Goal: Task Accomplishment & Management: Complete application form

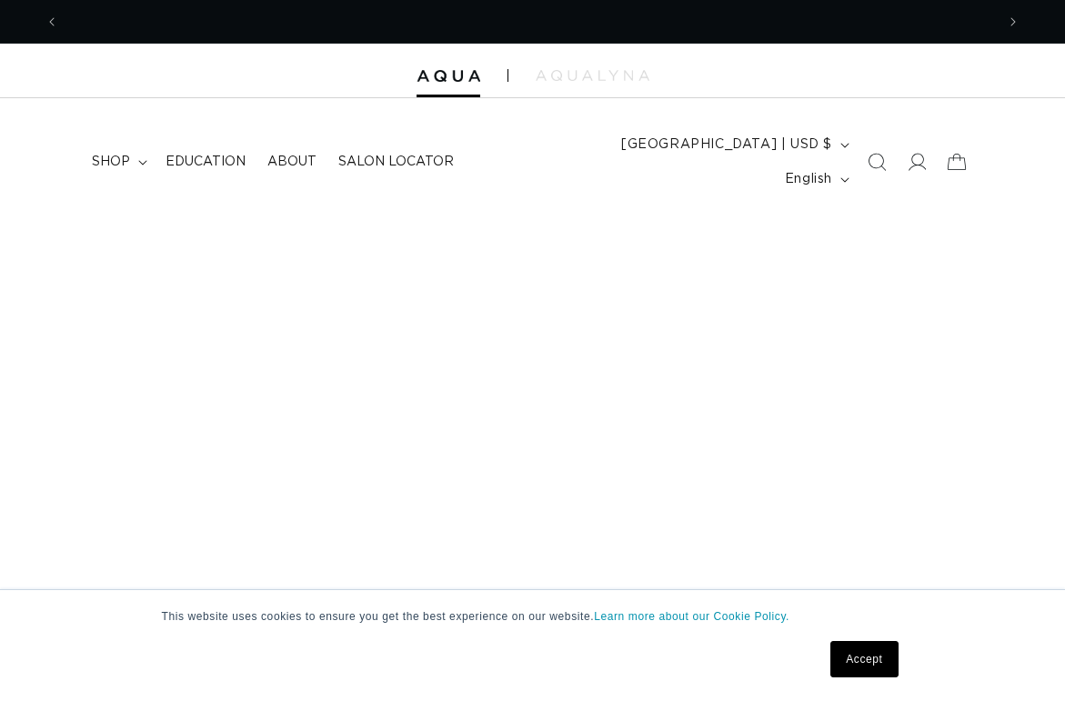
scroll to position [0, 936]
click at [105, 154] on span "shop" at bounding box center [111, 162] width 38 height 16
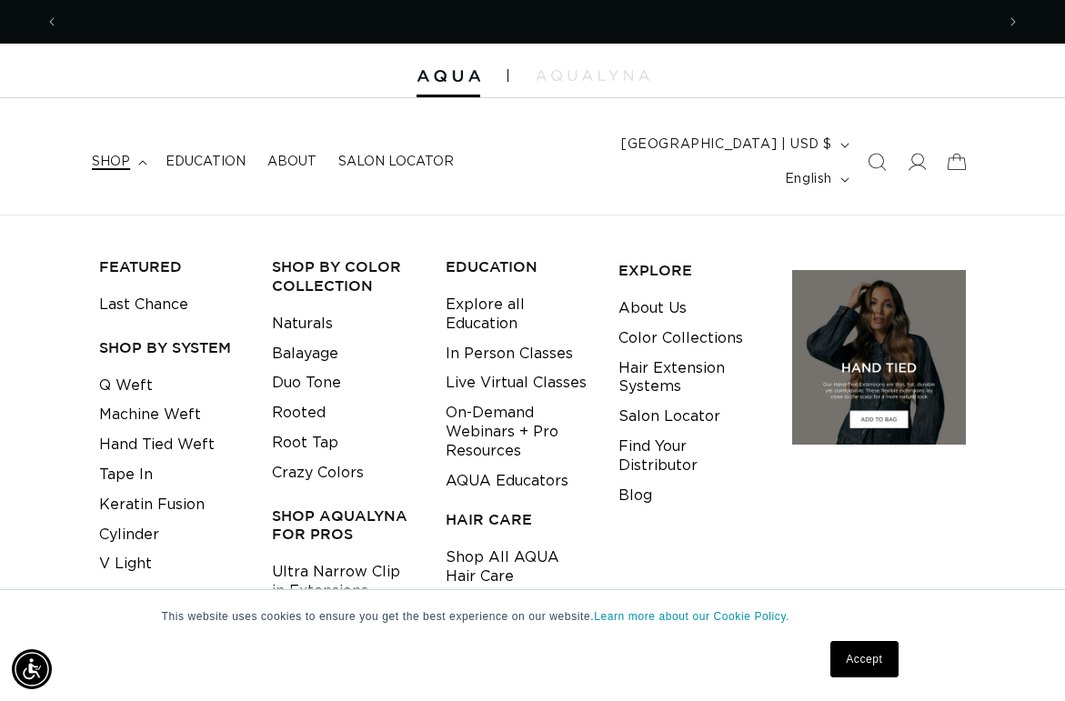
scroll to position [0, 1871]
click at [111, 154] on span "shop" at bounding box center [111, 162] width 38 height 16
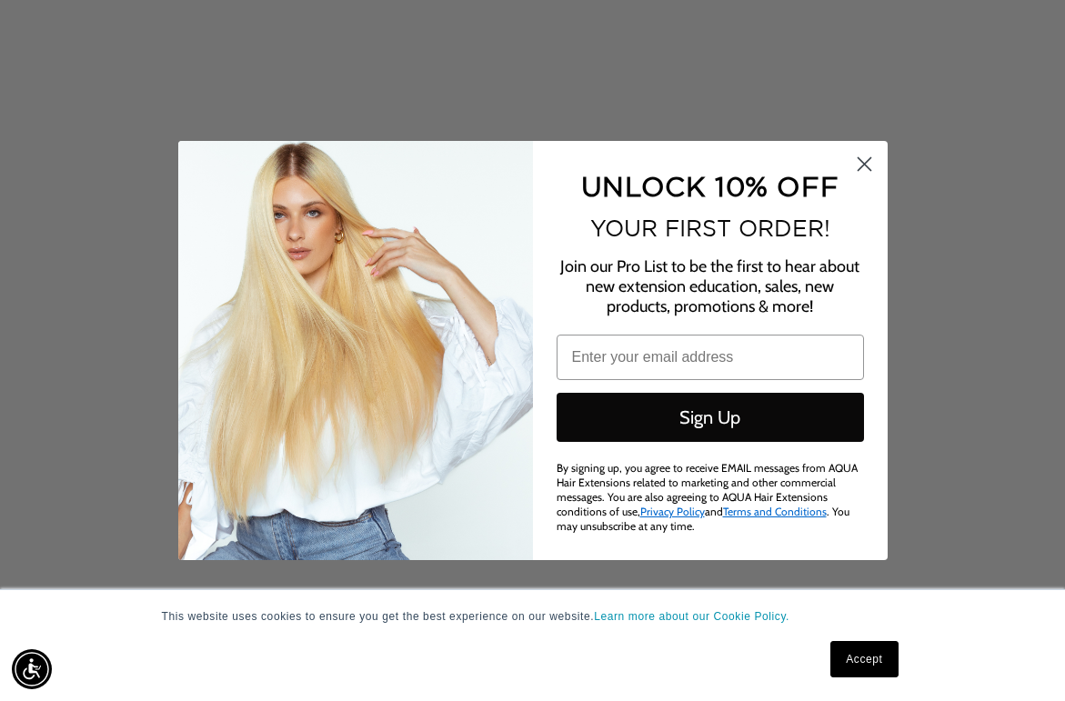
scroll to position [730, 0]
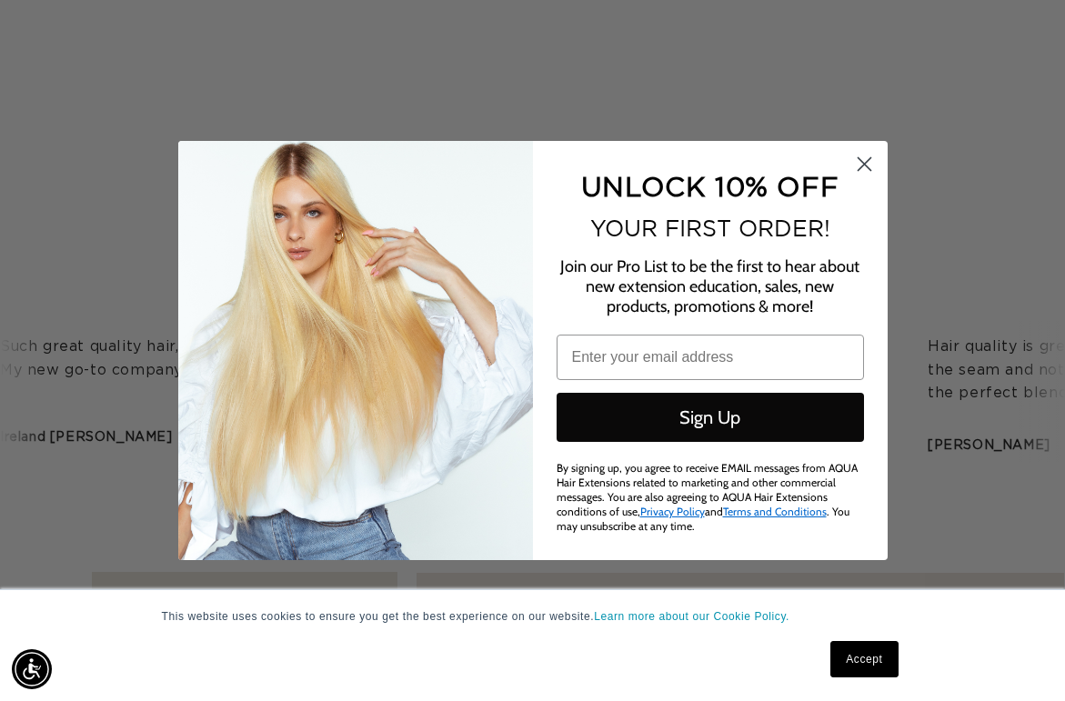
click at [864, 169] on icon "Close dialog" at bounding box center [863, 164] width 13 height 13
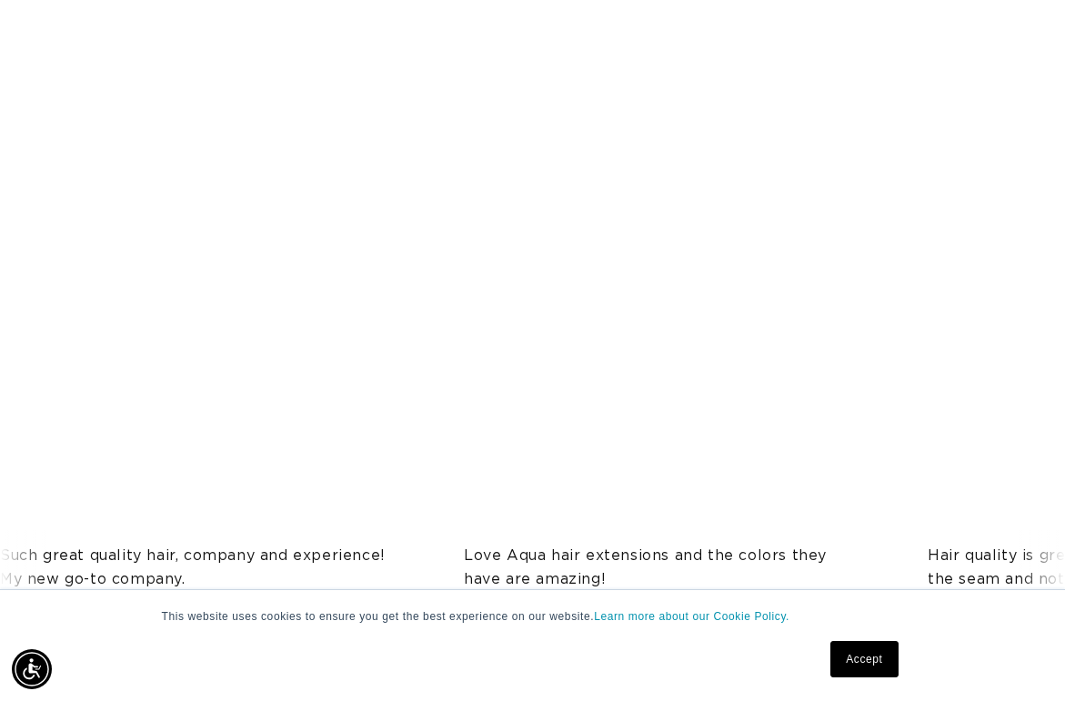
scroll to position [0, 0]
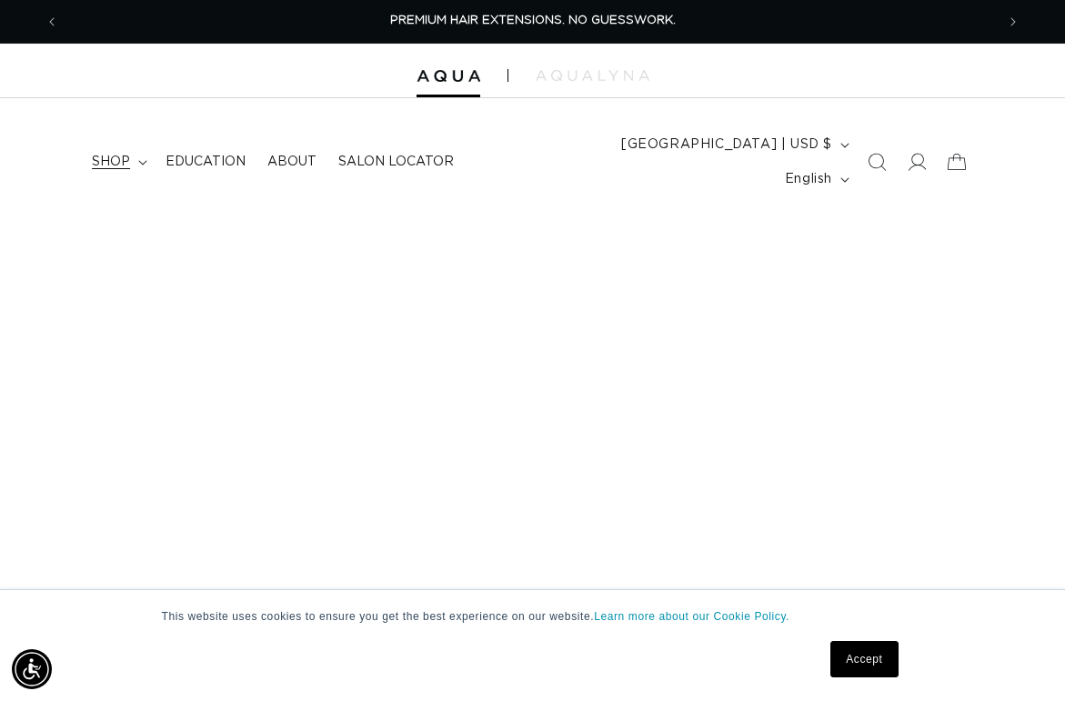
click at [111, 154] on span "shop" at bounding box center [111, 162] width 38 height 16
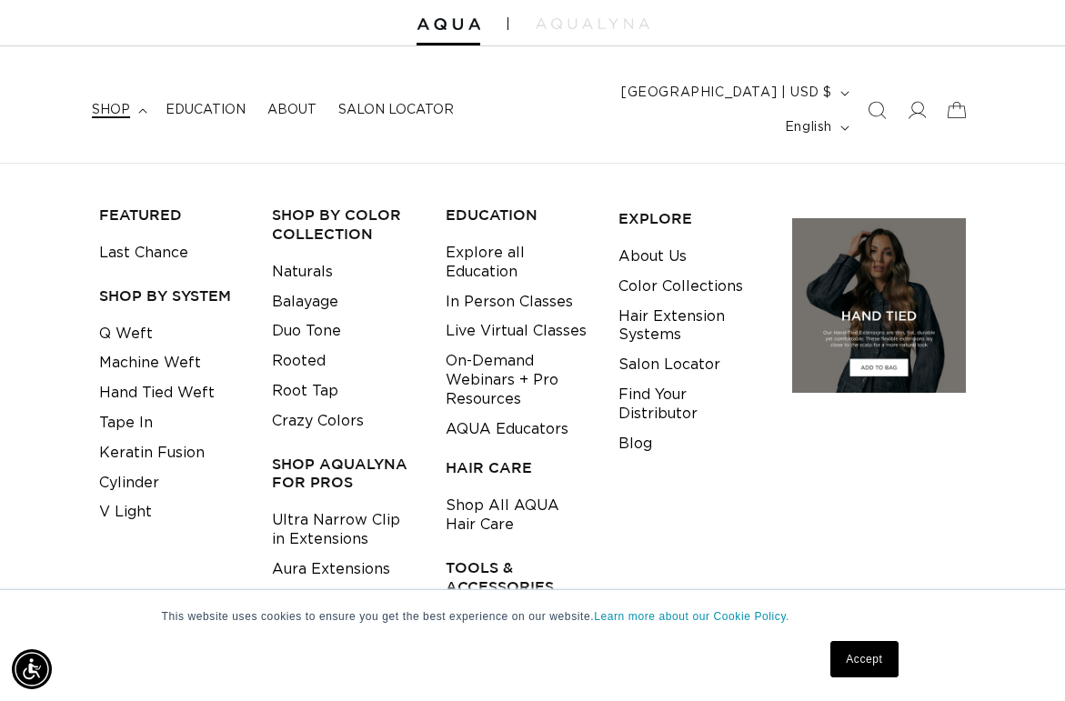
scroll to position [0, 1871]
click at [113, 319] on link "Q Weft" at bounding box center [126, 334] width 54 height 30
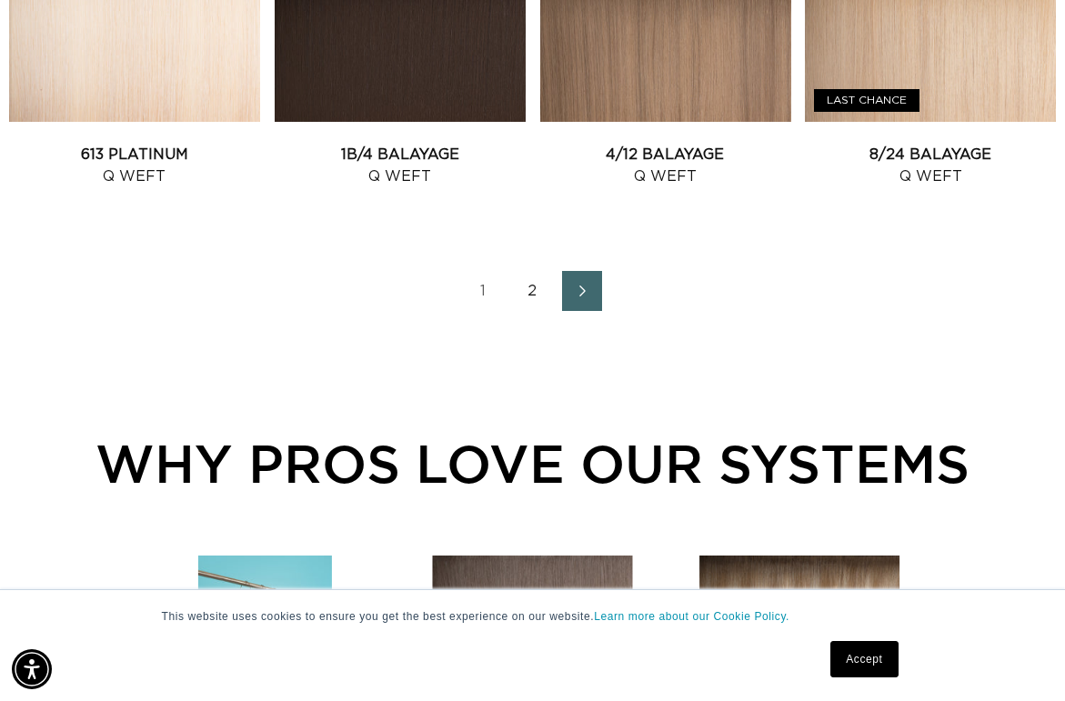
scroll to position [2265, 0]
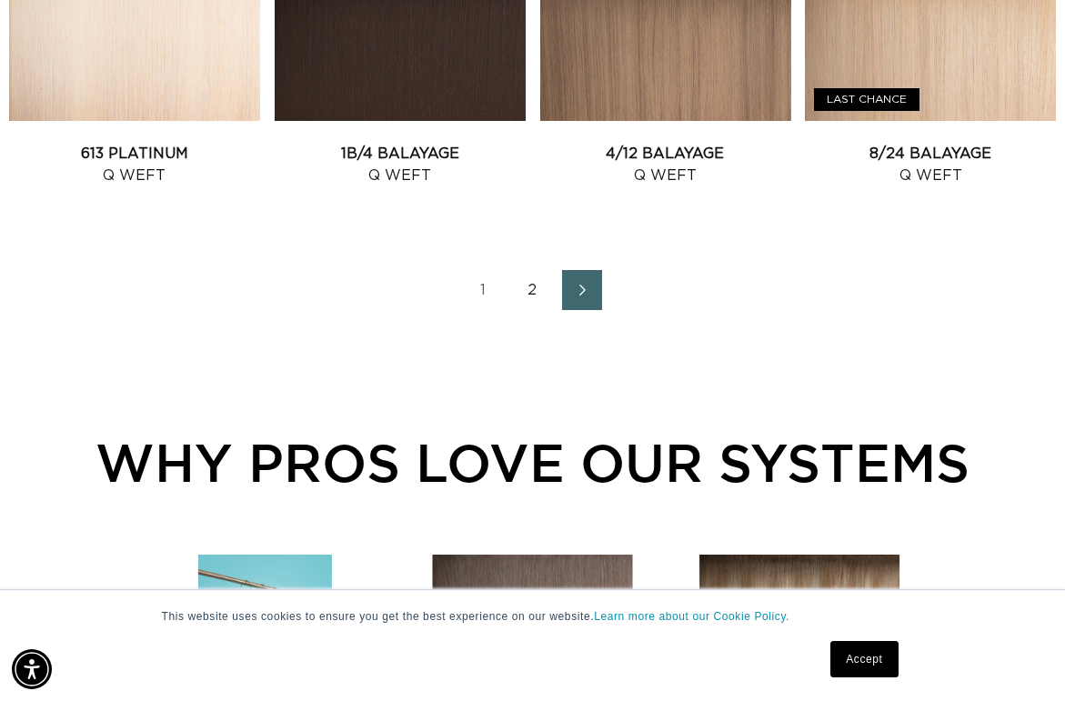
click at [530, 270] on link "2" at bounding box center [533, 290] width 40 height 40
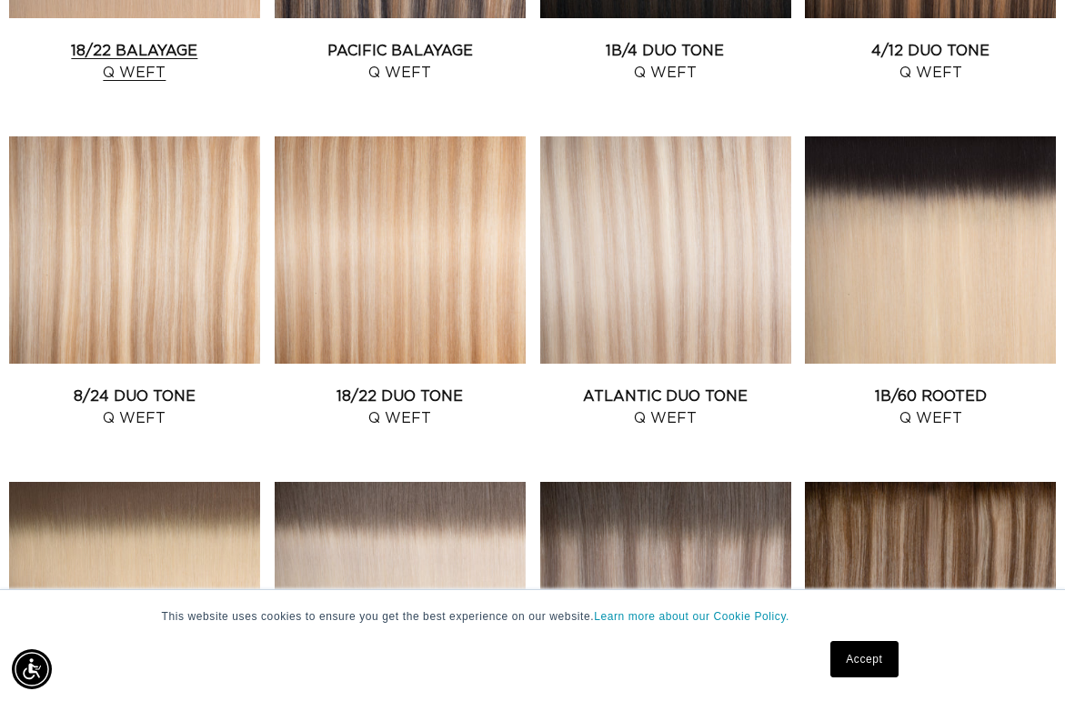
scroll to position [938, 0]
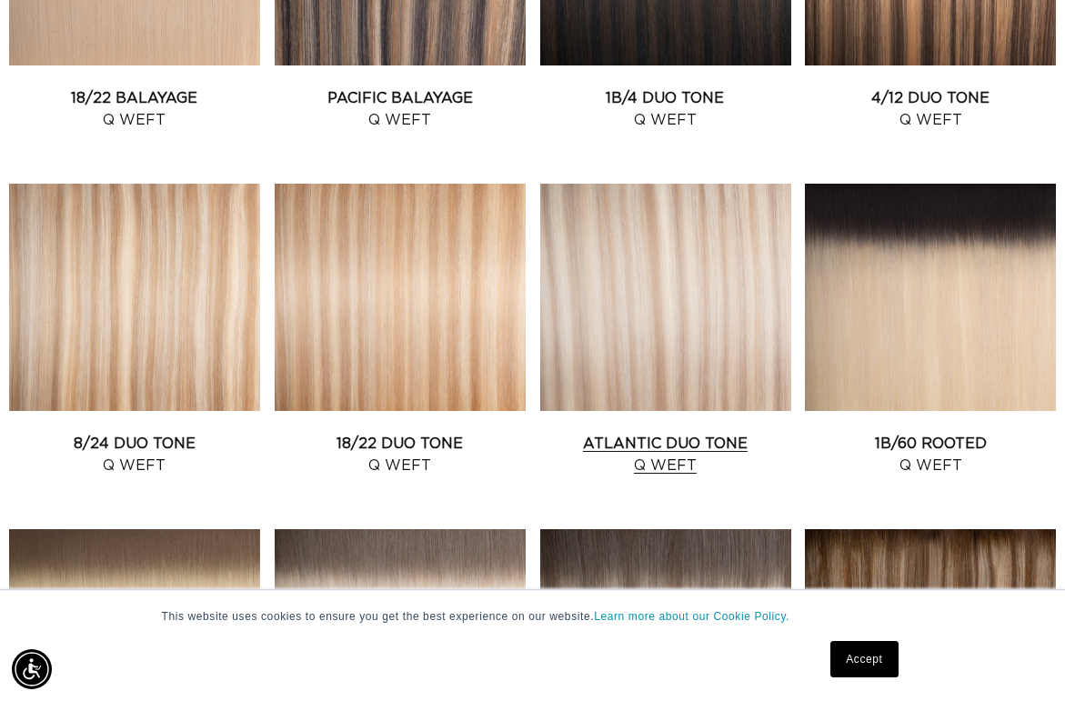
click at [656, 433] on link "Atlantic Duo Tone Q Weft" at bounding box center [665, 455] width 251 height 44
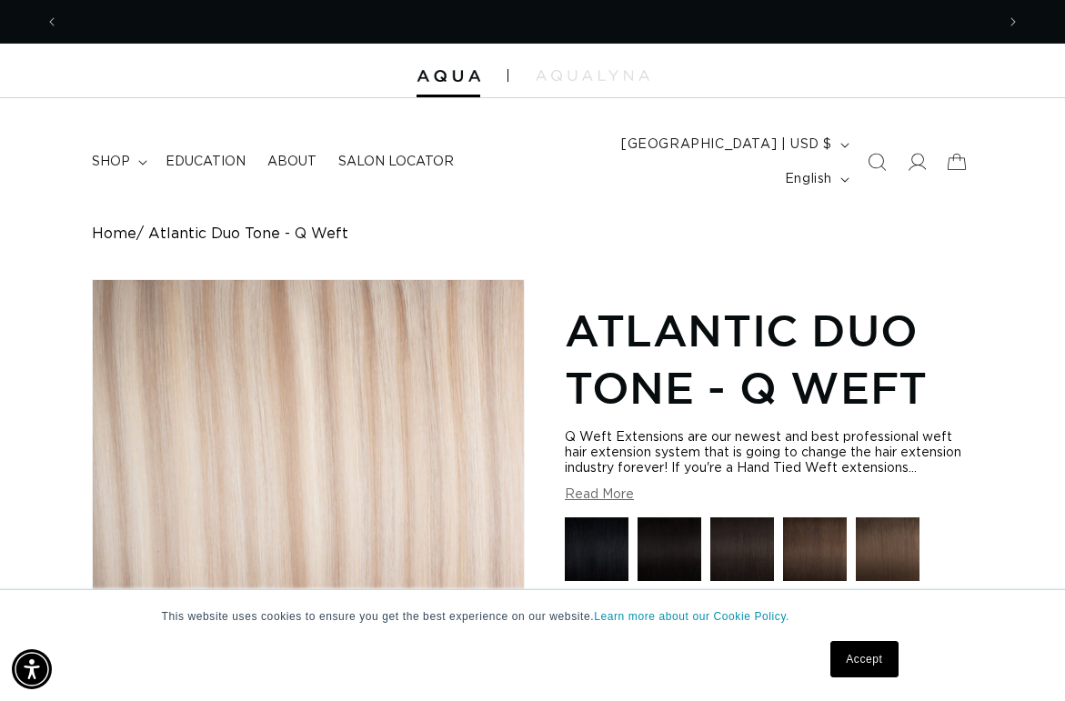
click at [598, 487] on button "Read More" at bounding box center [599, 494] width 69 height 15
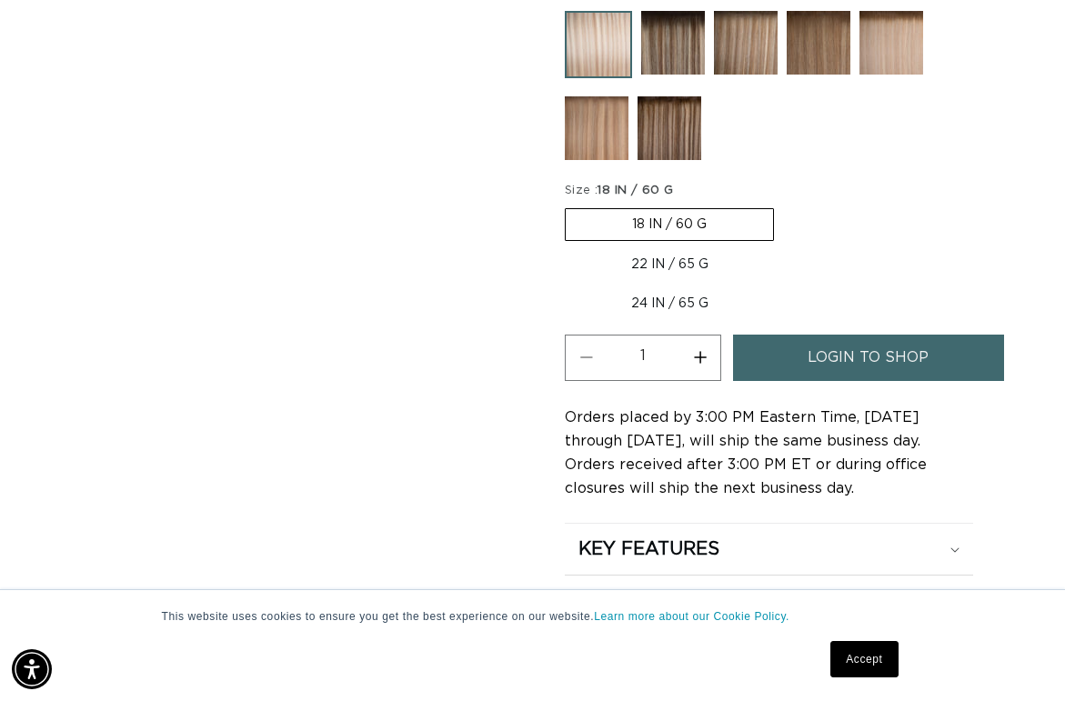
scroll to position [0, 1871]
click at [663, 249] on label "22 IN / 65 G Variant sold out or unavailable" at bounding box center [670, 264] width 210 height 31
click at [783, 205] on input "22 IN / 65 G Variant sold out or unavailable" at bounding box center [783, 205] width 1 height 1
radio input "true"
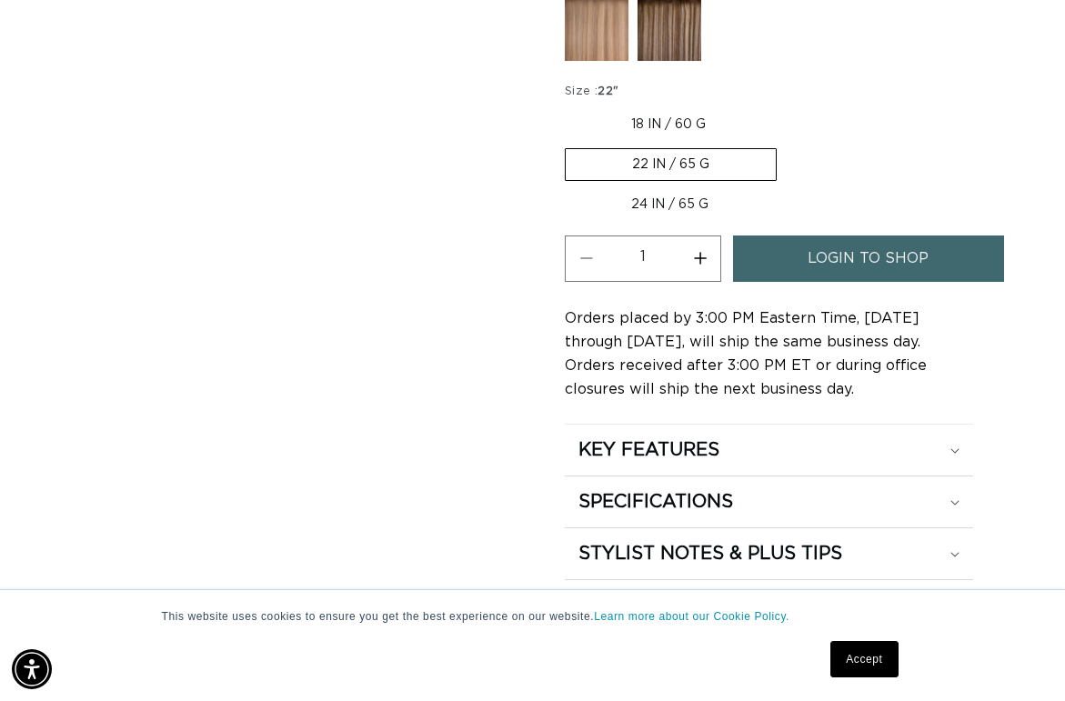
scroll to position [0, 0]
click at [615, 438] on h2 "KEY FEATURES" at bounding box center [648, 450] width 141 height 24
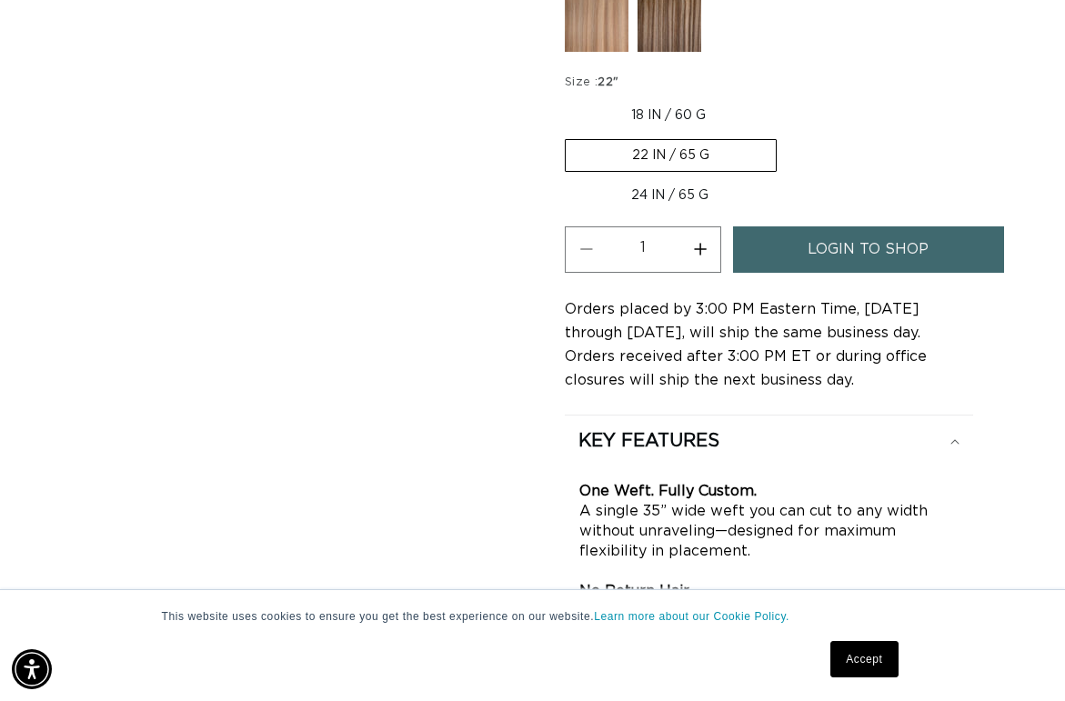
click at [805, 240] on link "login to shop" at bounding box center [868, 249] width 271 height 46
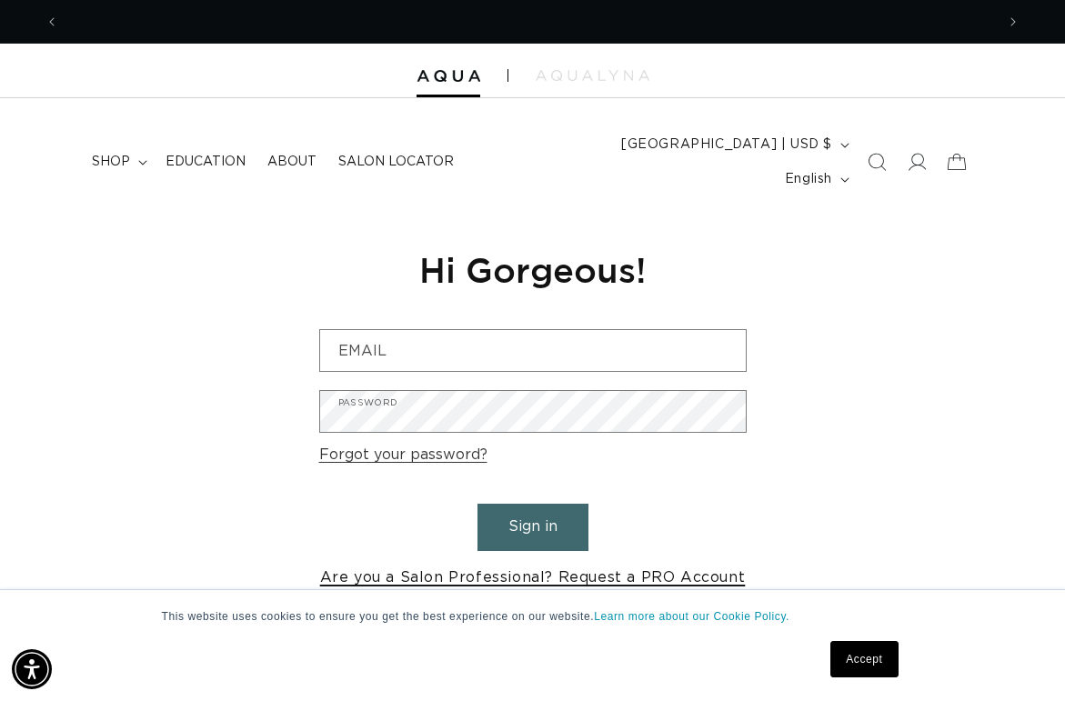
click at [471, 565] on link "Are you a Salon Professional? Request a PRO Account" at bounding box center [533, 578] width 426 height 26
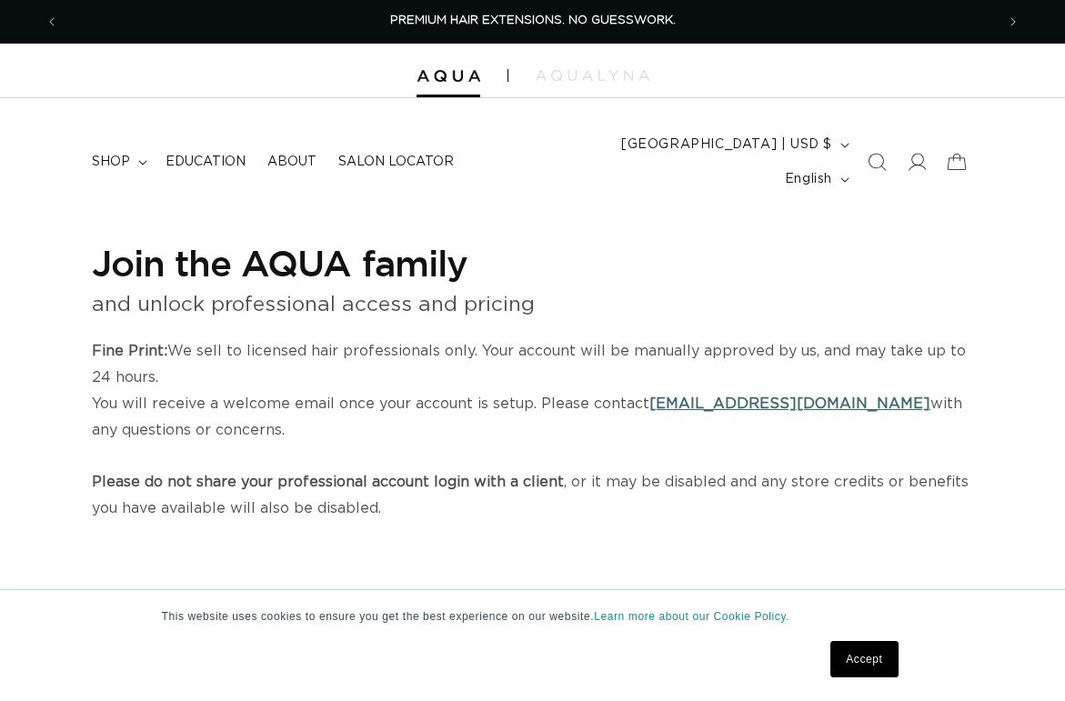
select select "US"
select select "[GEOGRAPHIC_DATA]"
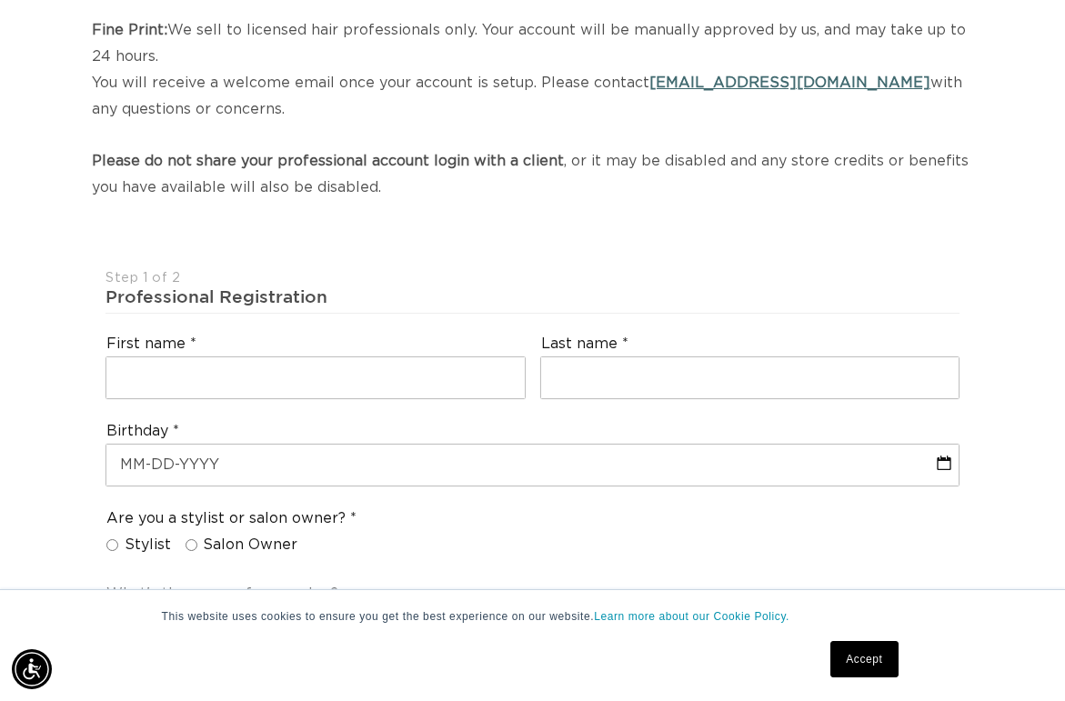
scroll to position [0, 936]
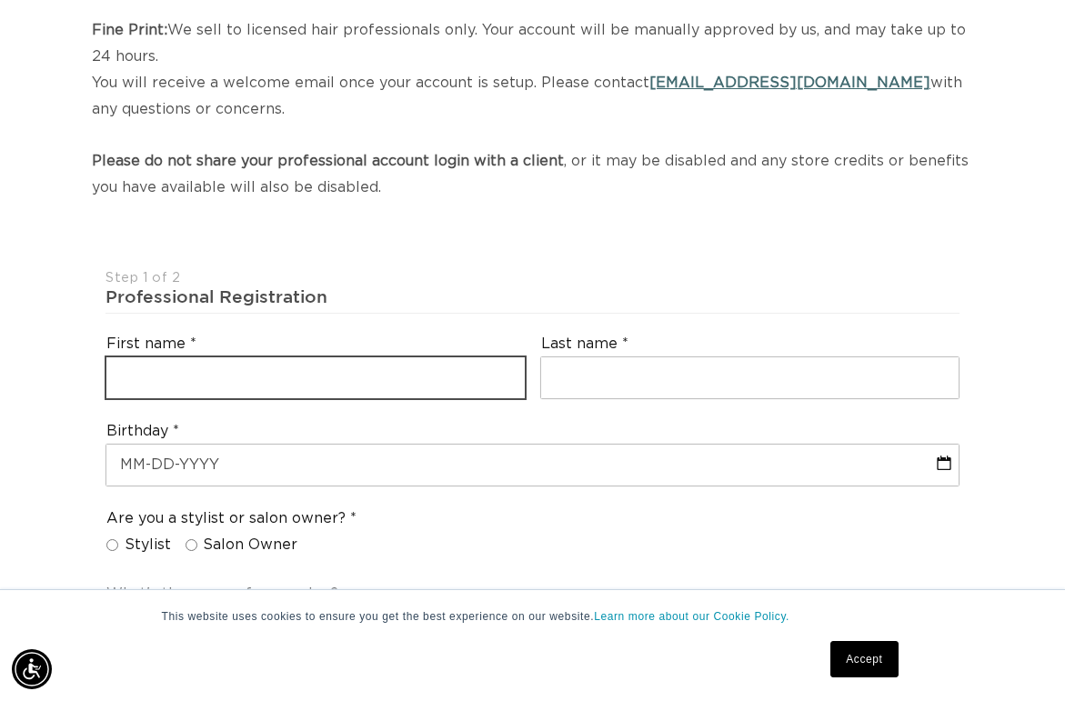
click at [492, 357] on input "text" at bounding box center [314, 377] width 417 height 41
type input "Kelsey"
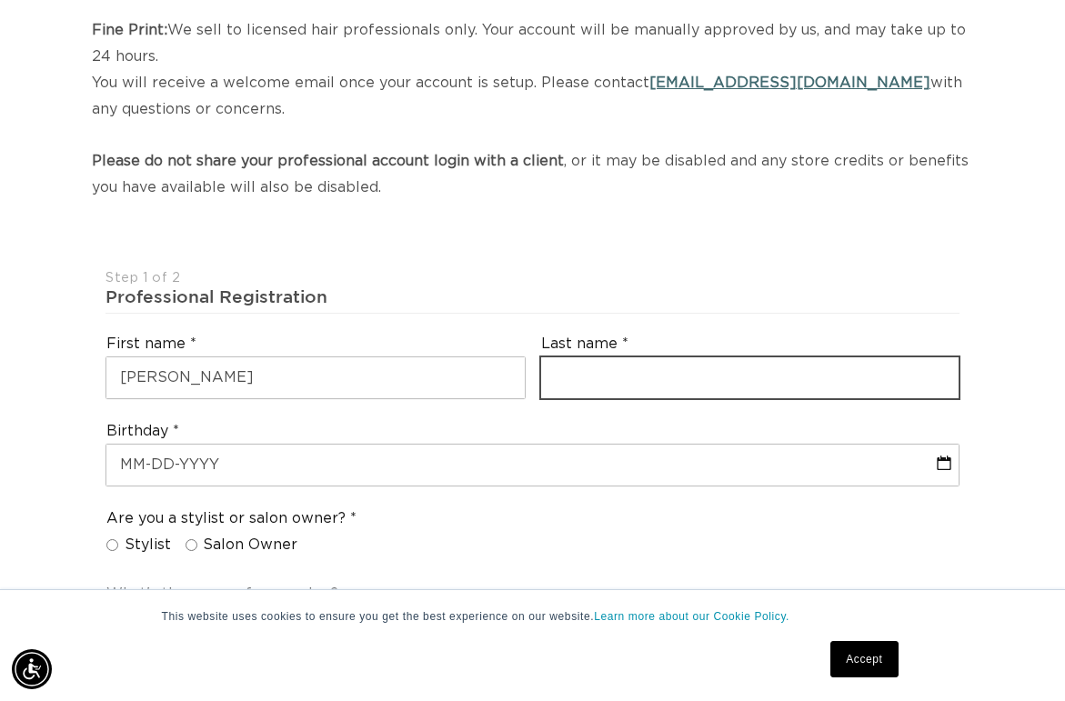
type input "Blankerts"
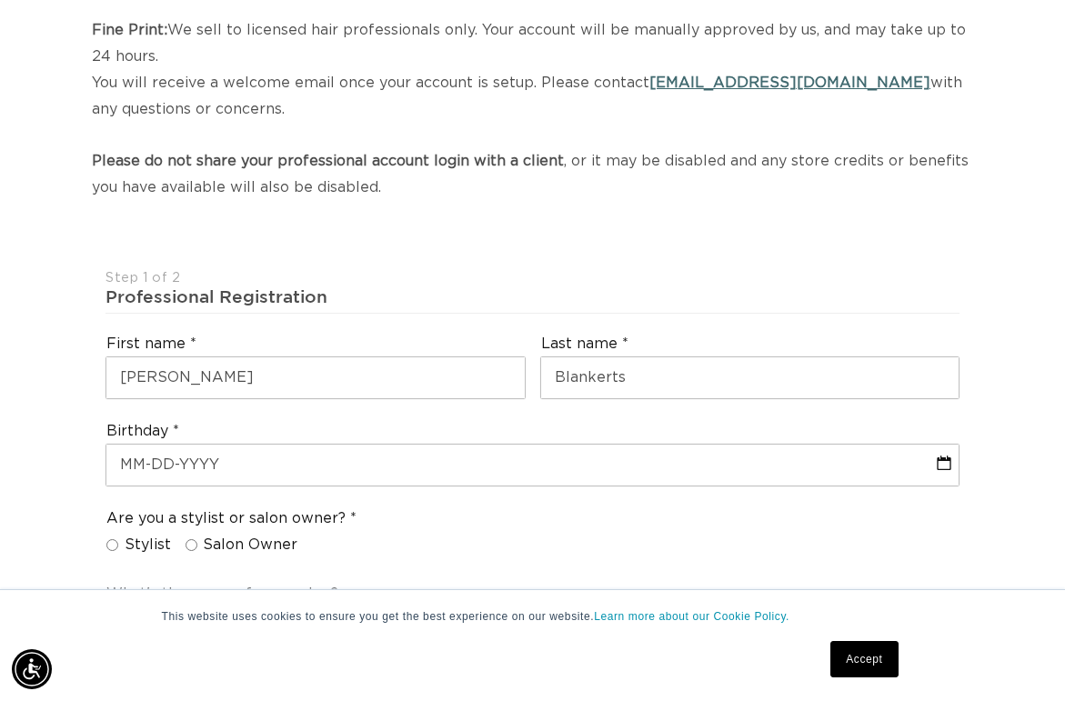
type input "+14197080169"
select select "California"
type input "90245"
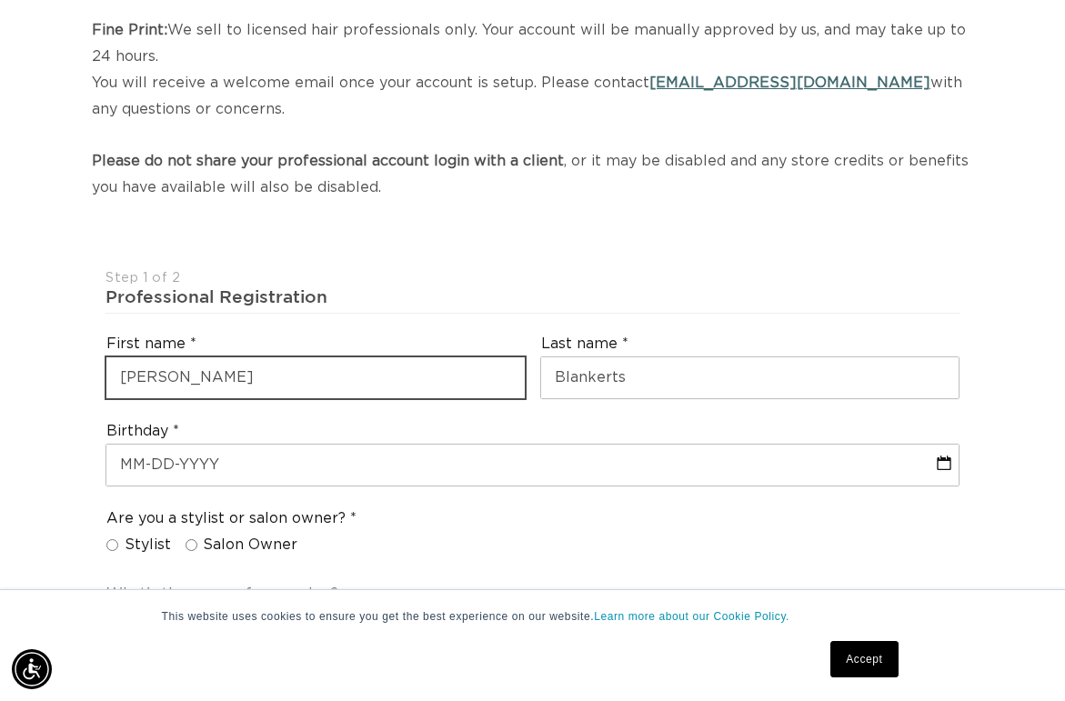
type input "+1 419 708 0169"
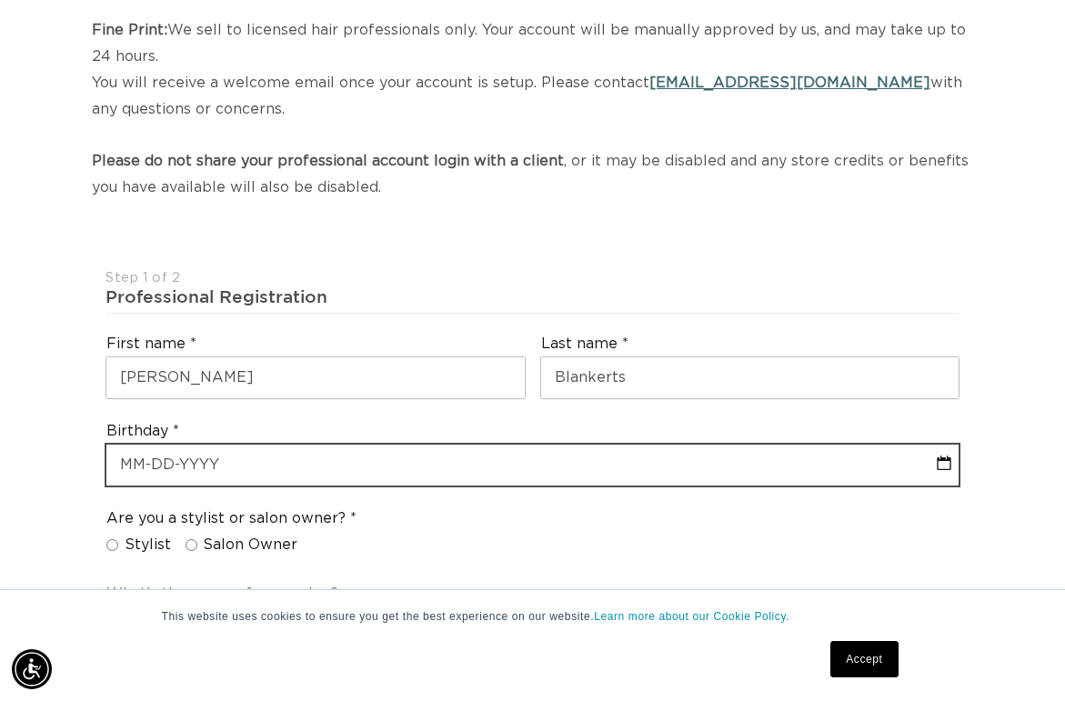
click at [295, 445] on input "text" at bounding box center [532, 465] width 852 height 41
select select "9"
select select "2025"
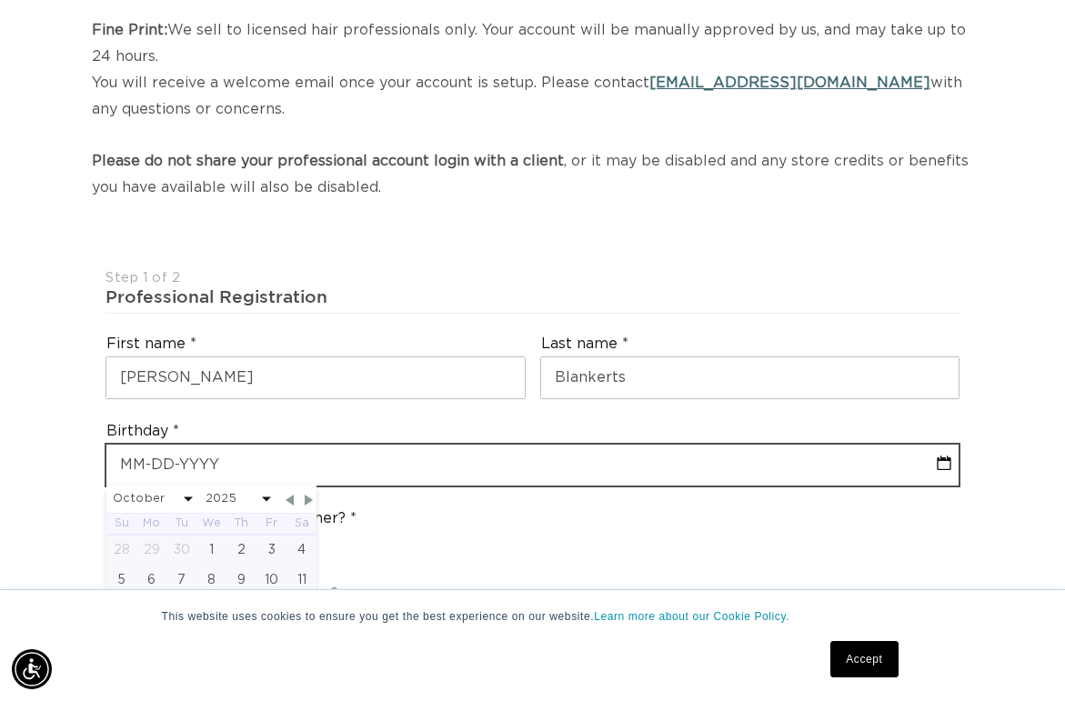
scroll to position [322, 0]
type input "1"
select select "9"
select select "2025"
type input "11"
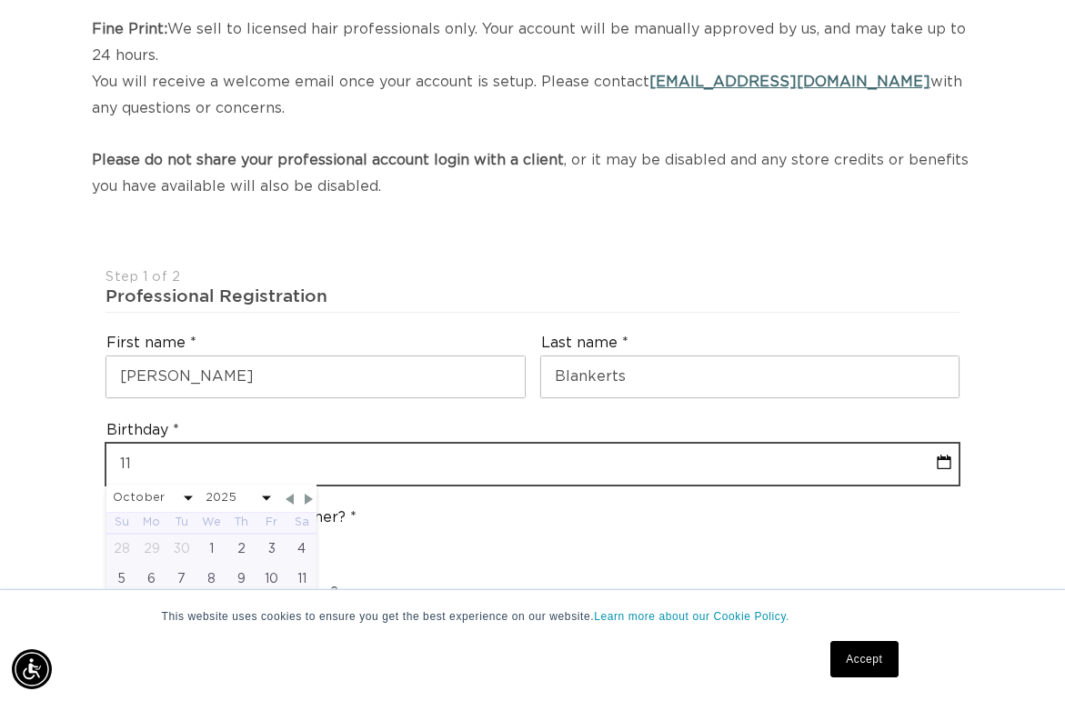
select select "9"
select select "2025"
select select "9"
select select "2025"
type input "11/2"
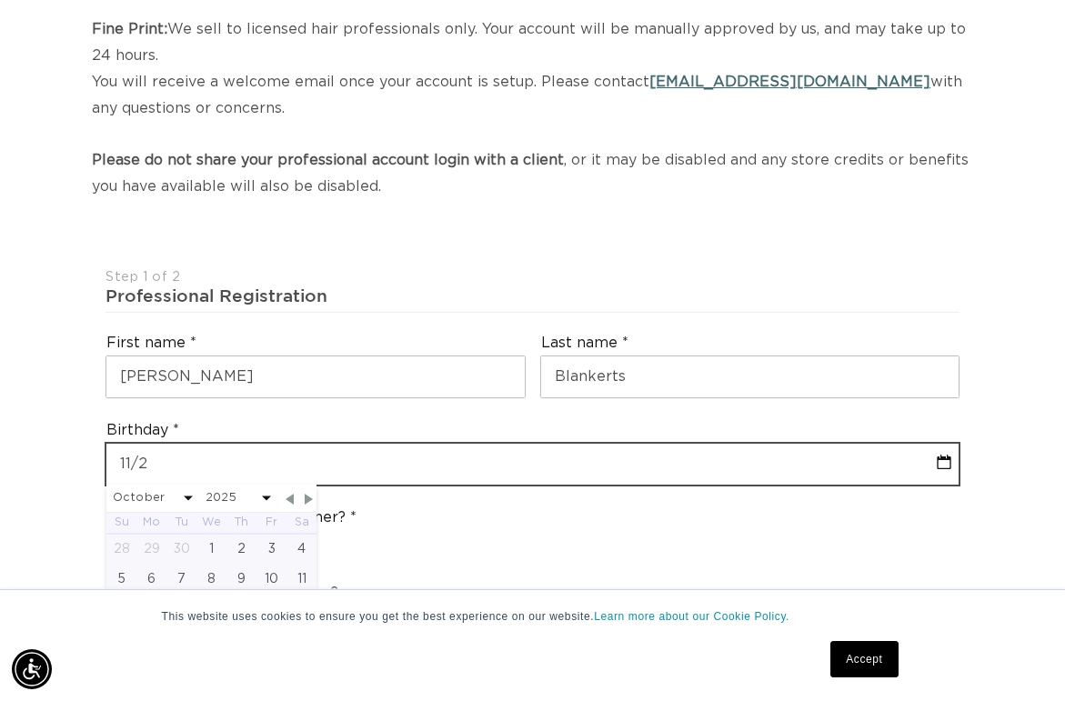
select select "9"
select select "2025"
type input "11/27"
select select "9"
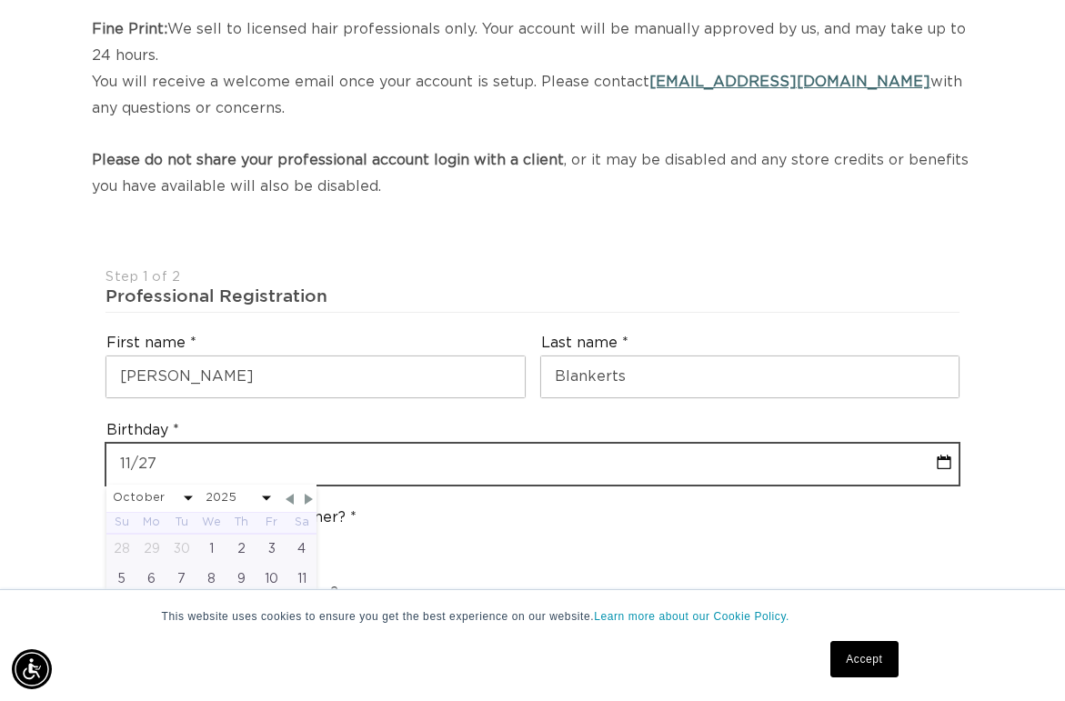
select select "2025"
type input "11/27/"
select select "9"
select select "2025"
type input "11/27/1"
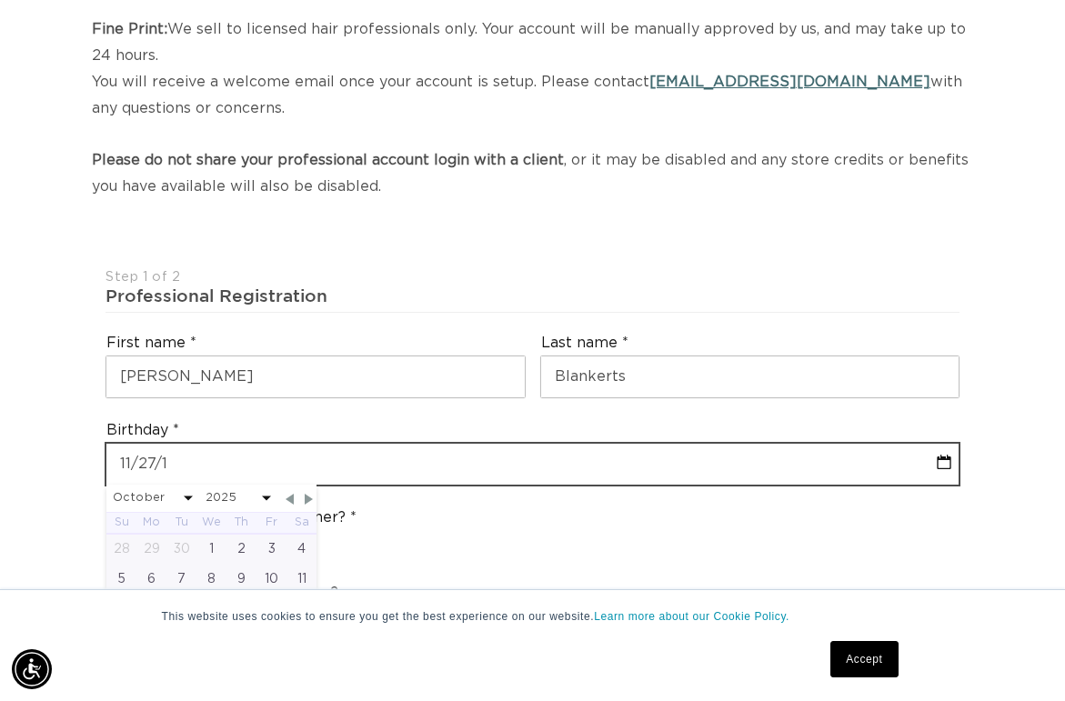
select select "9"
select select "2025"
type input "11/27/19"
select select "9"
select select "2025"
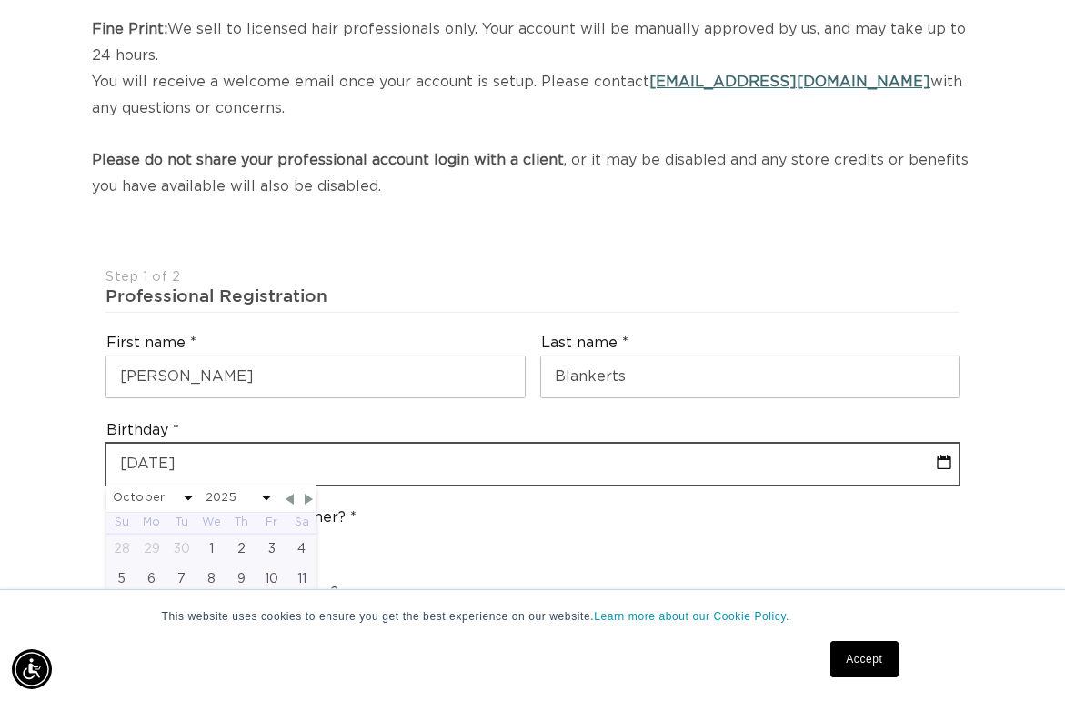
type input "11/27/199"
select select "9"
select select "2025"
type input "11-27-1993"
select select "10"
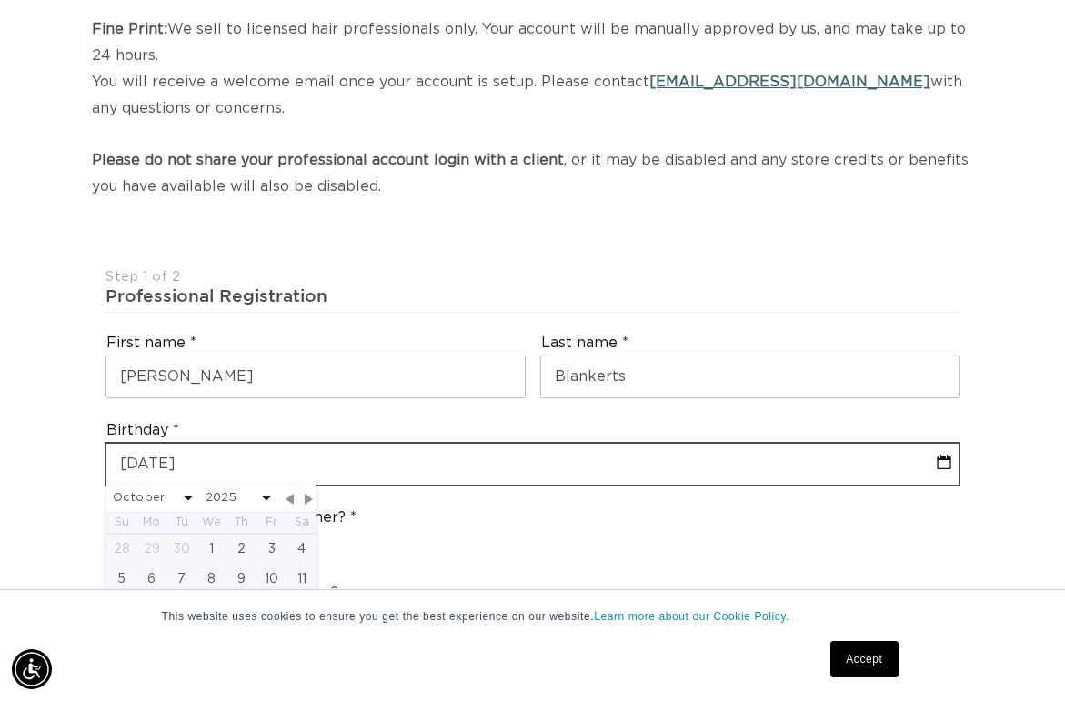
select select "1993"
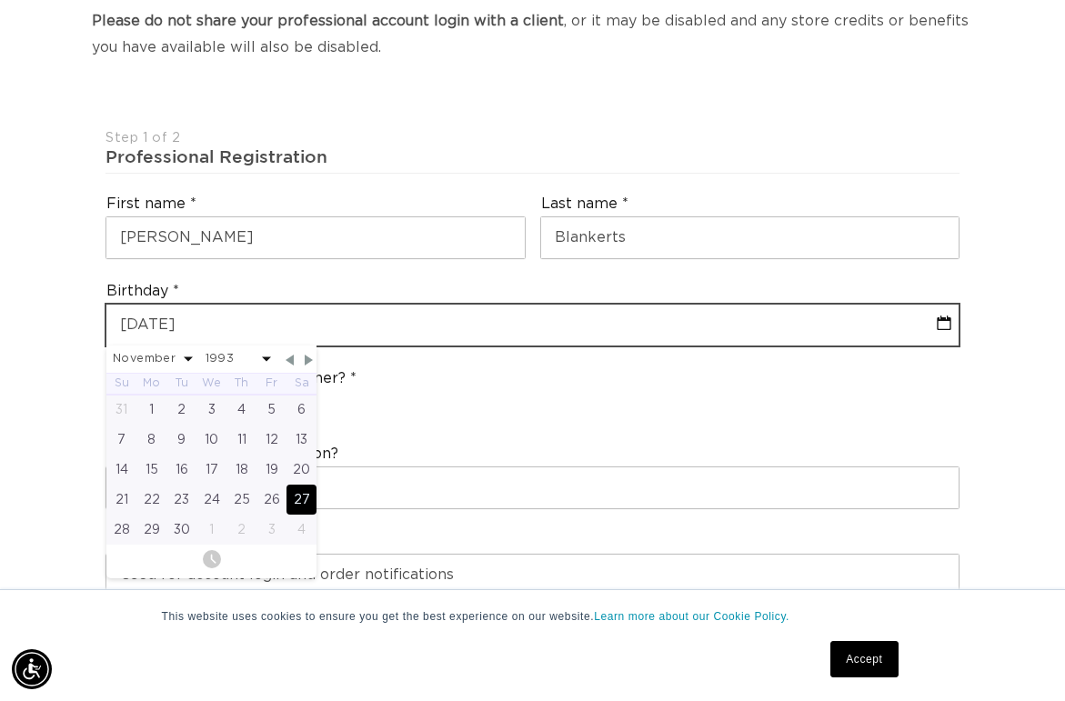
scroll to position [464, 0]
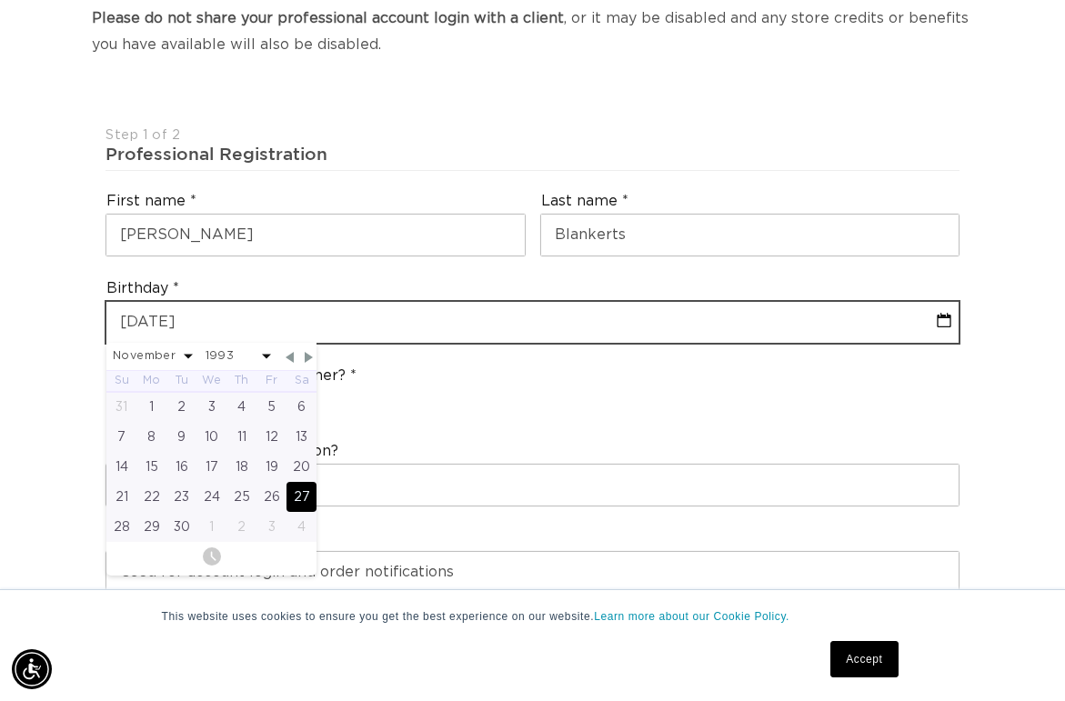
type input "11-27-1993"
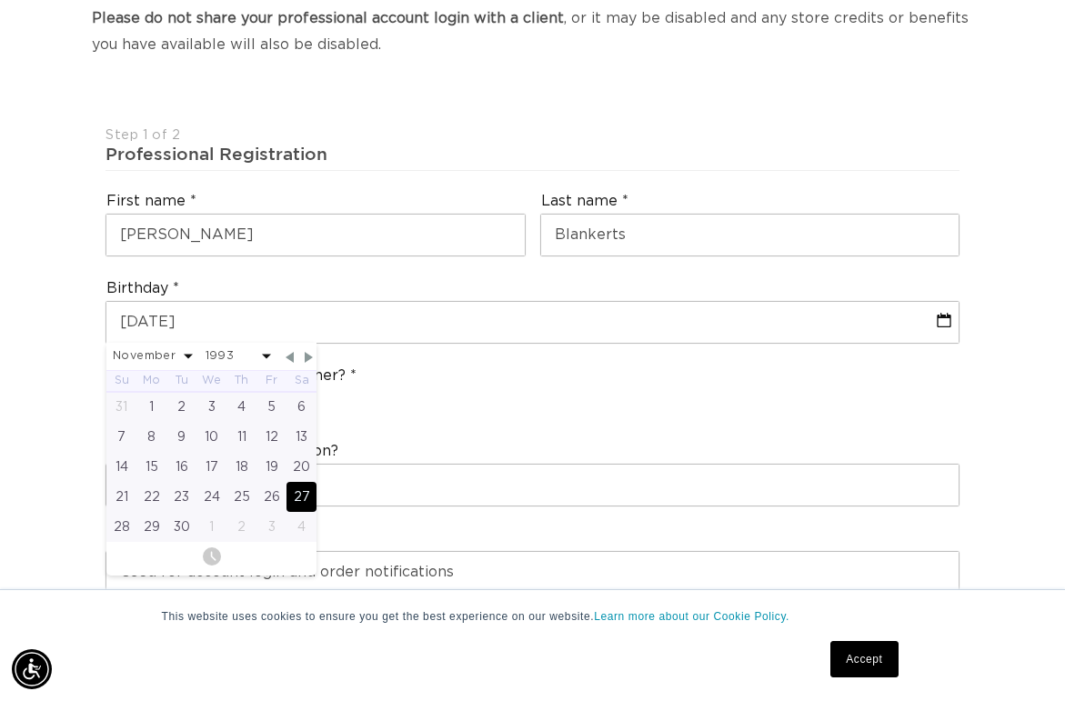
click at [304, 482] on div "27" at bounding box center [301, 497] width 30 height 30
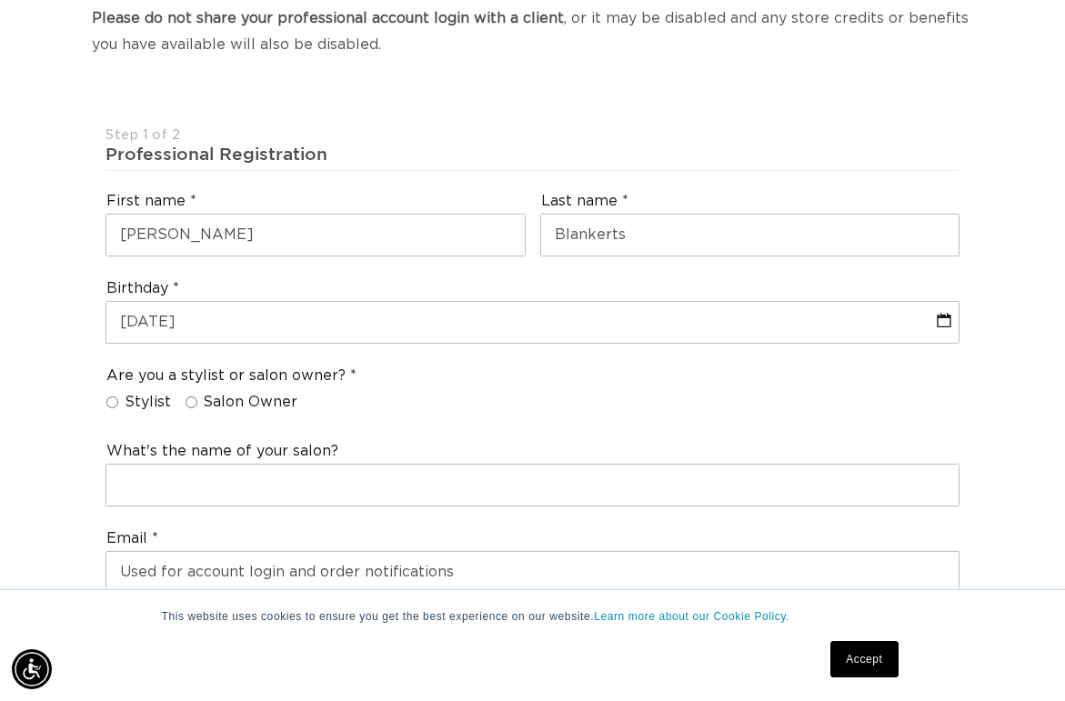
scroll to position [0, 1871]
click at [116, 396] on input "Stylist" at bounding box center [112, 402] width 12 height 12
radio input "true"
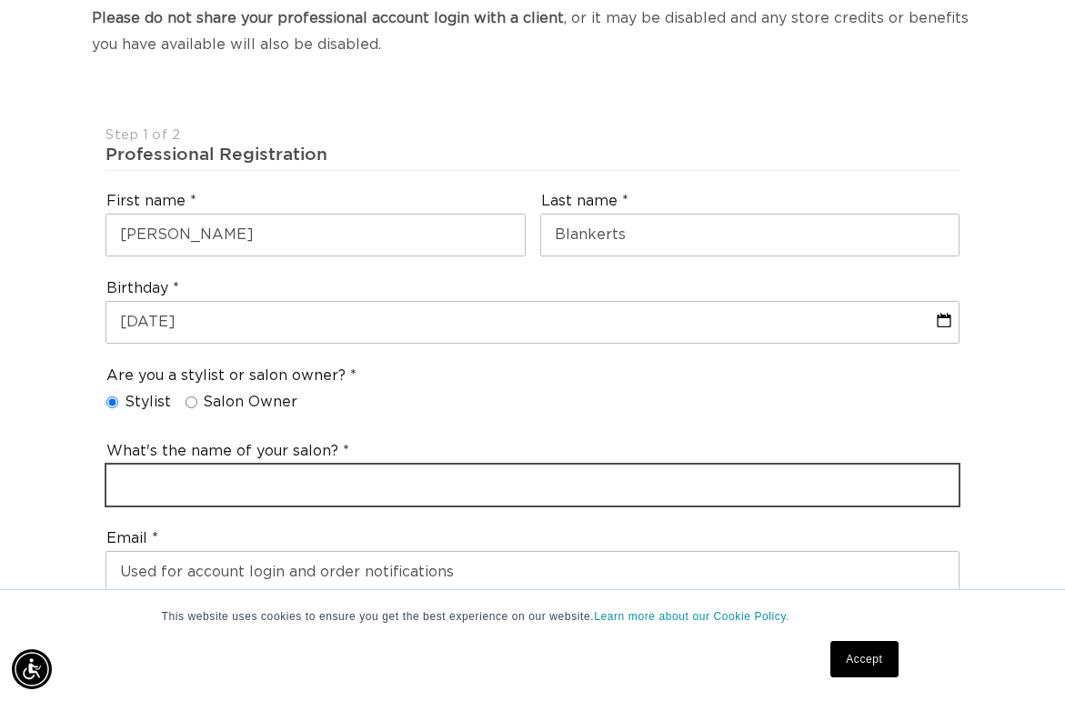
click at [208, 465] on input "text" at bounding box center [532, 485] width 852 height 41
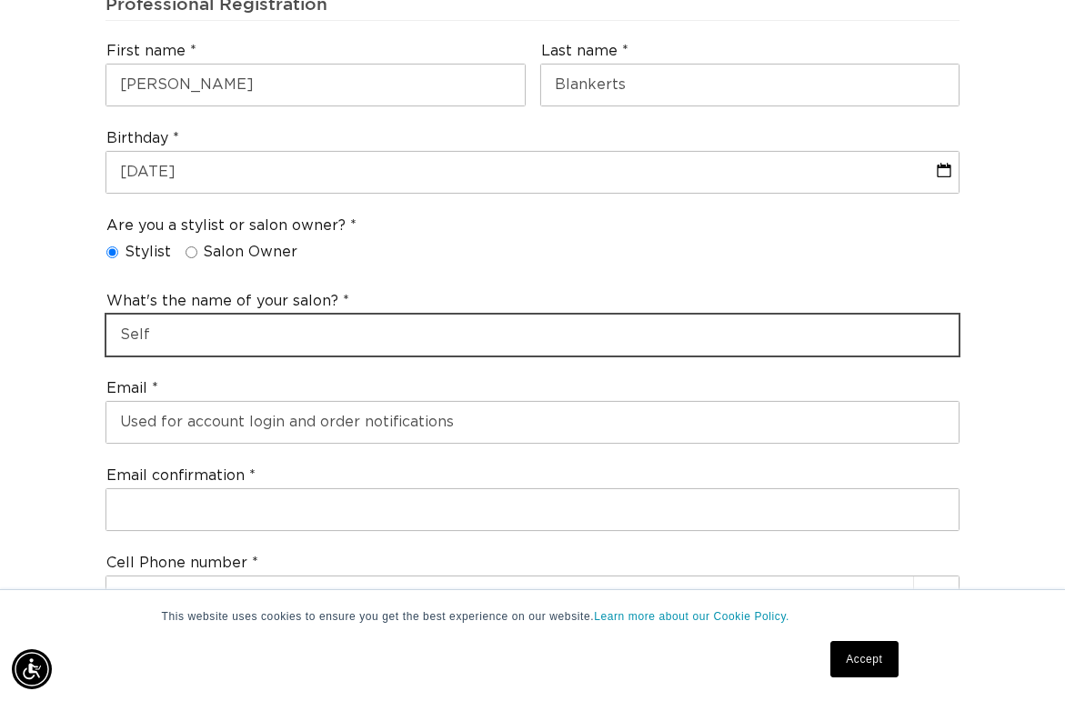
scroll to position [0, 936]
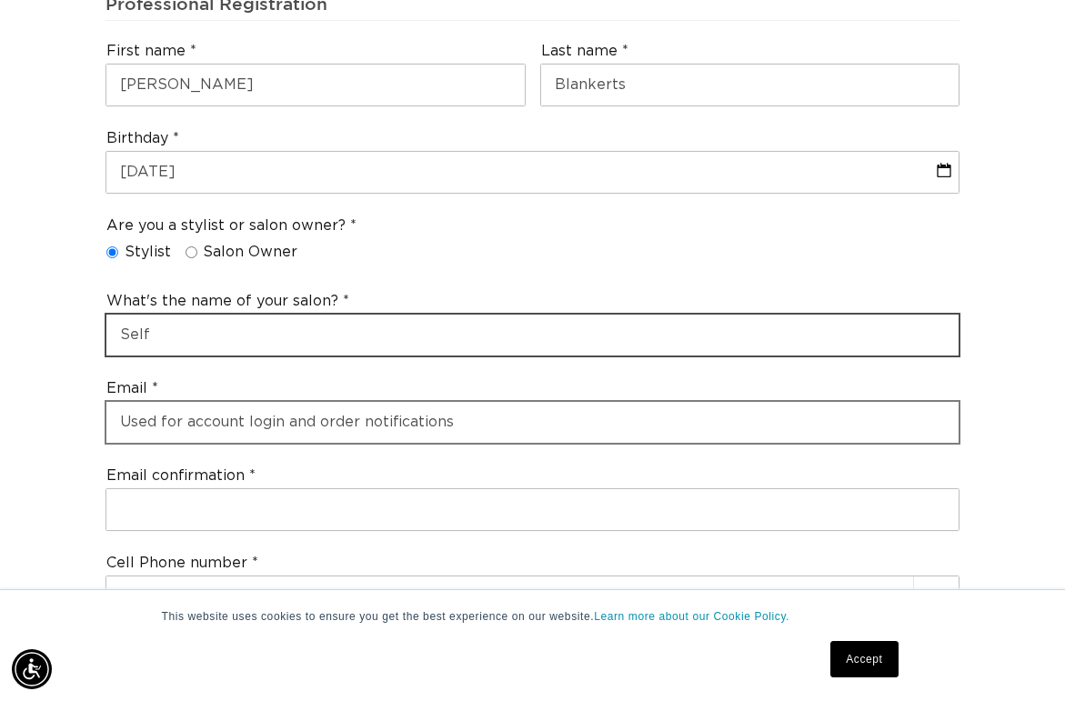
type input "Self"
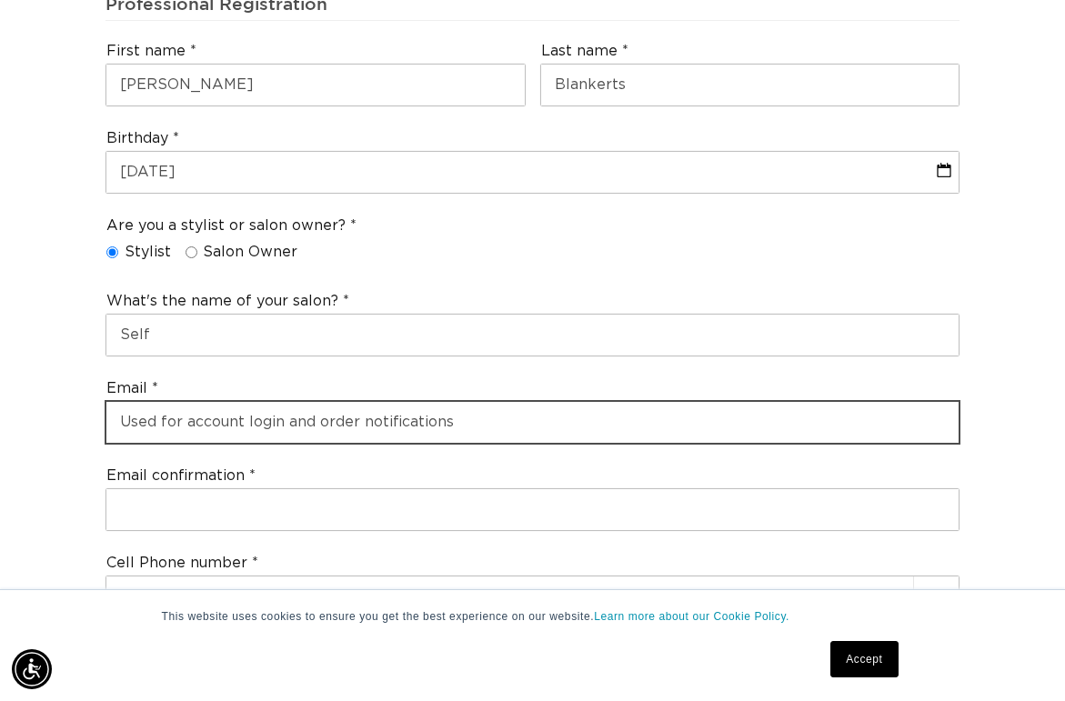
click at [221, 402] on input "email" at bounding box center [532, 422] width 852 height 41
type input "blankertskelsey@gmail.com"
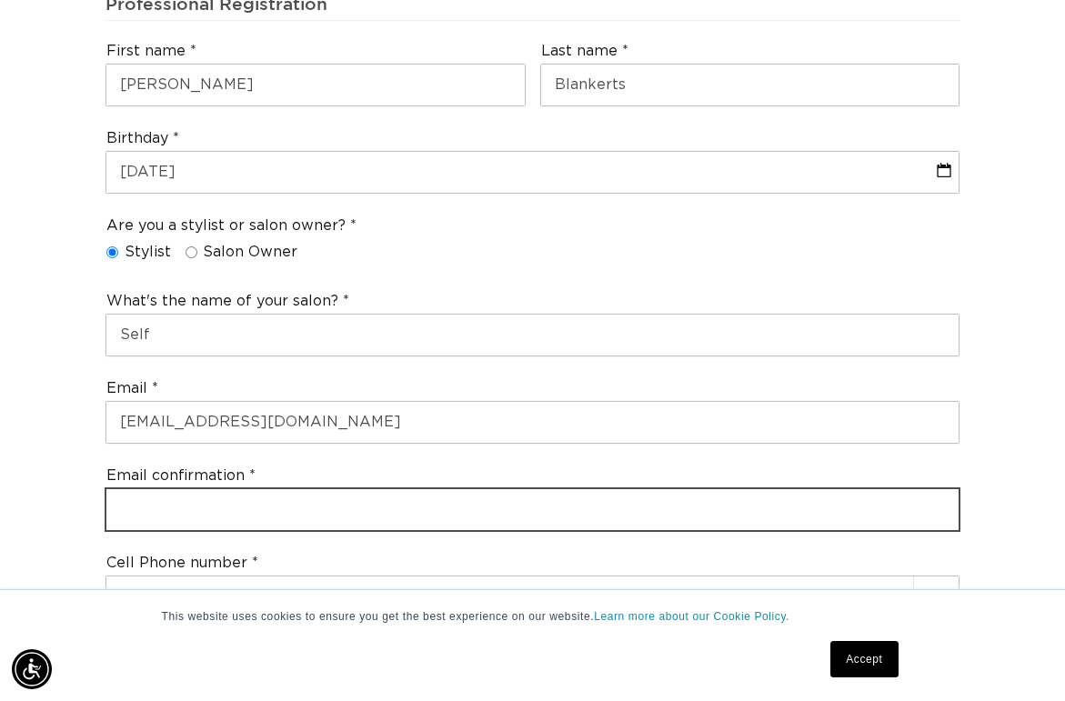
click at [239, 489] on input "email" at bounding box center [532, 509] width 852 height 41
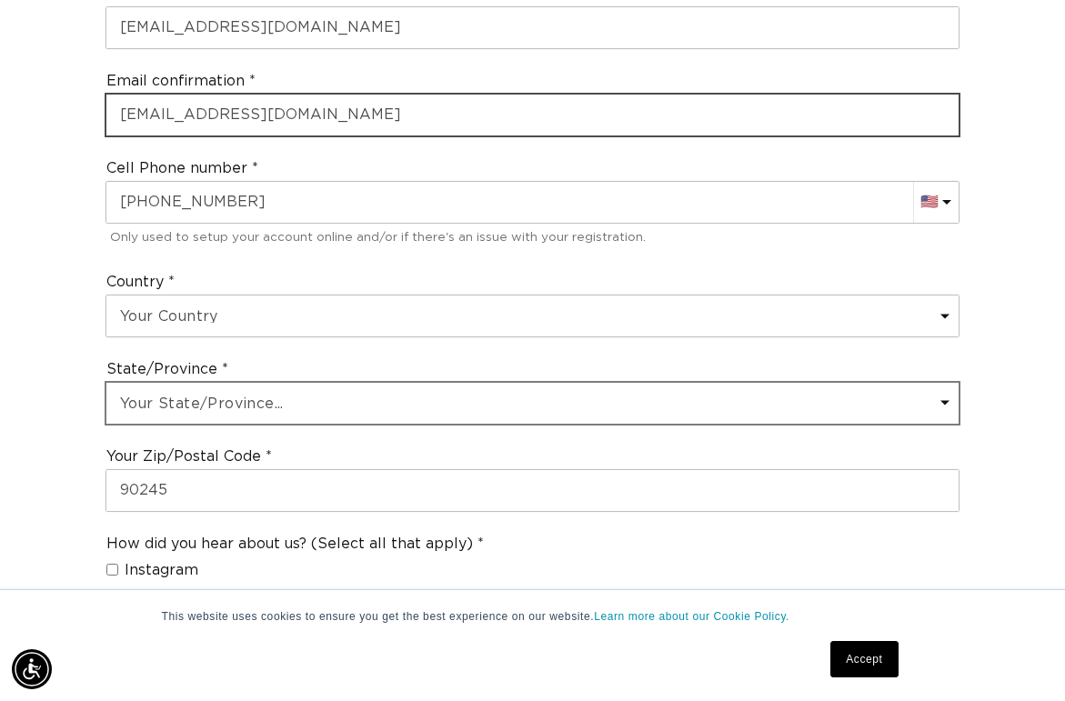
scroll to position [0, 1871]
type input "blankertskelsey@gmail.com"
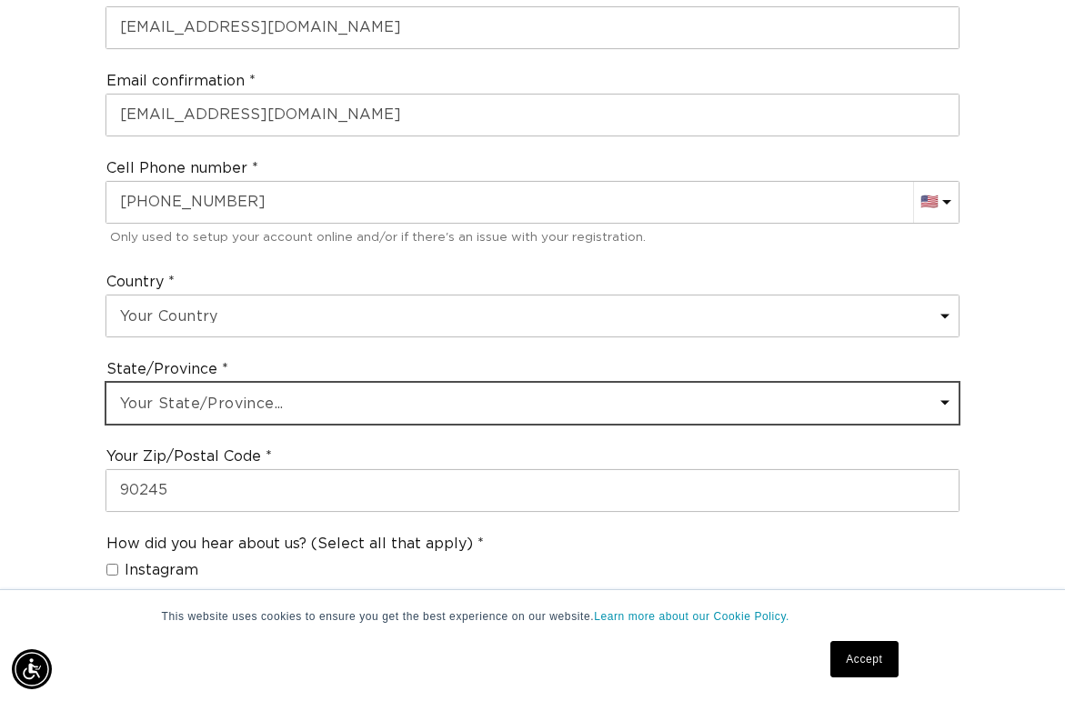
click at [229, 383] on select "Your State/Province... Alabama Alaska American Samoa Arizona Arkansas Californi…" at bounding box center [532, 403] width 852 height 41
select select "Ohio"
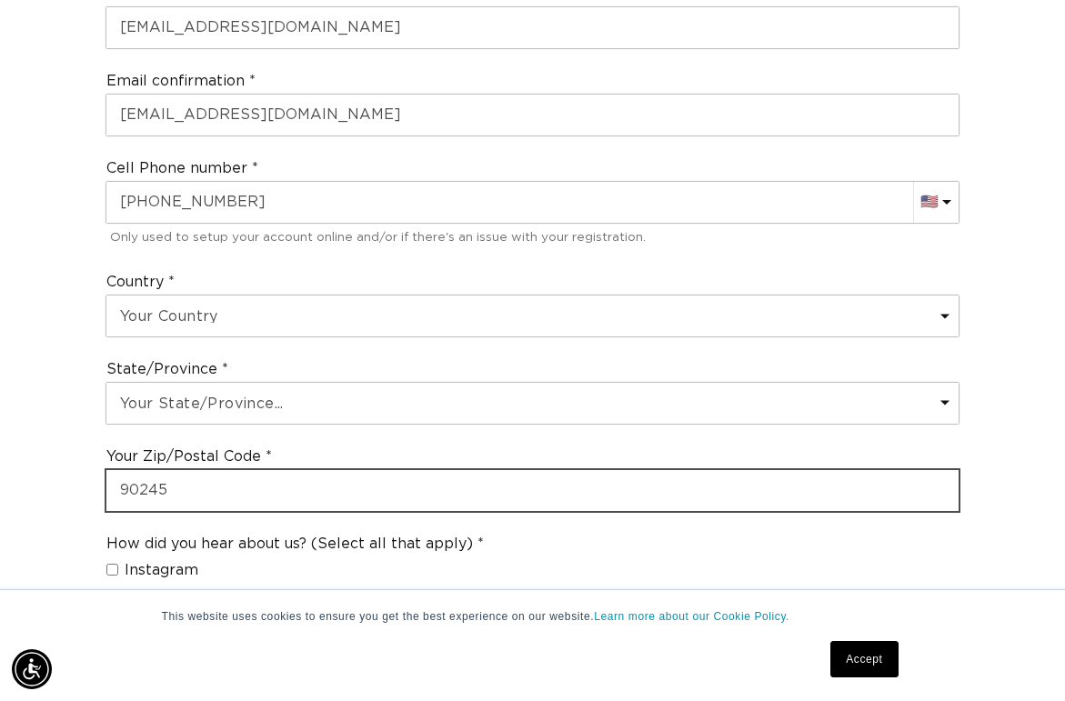
scroll to position [0, 936]
drag, startPoint x: 208, startPoint y: 462, endPoint x: 115, endPoint y: 462, distance: 93.6
click at [115, 470] on input "90245" at bounding box center [532, 490] width 852 height 41
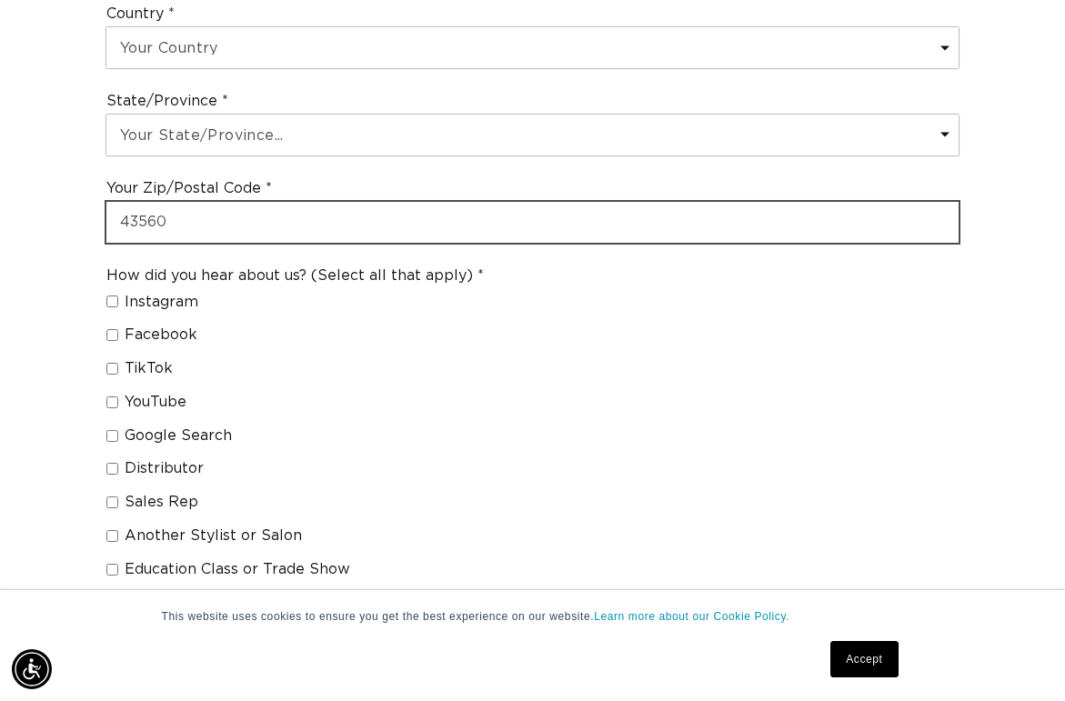
scroll to position [0, 0]
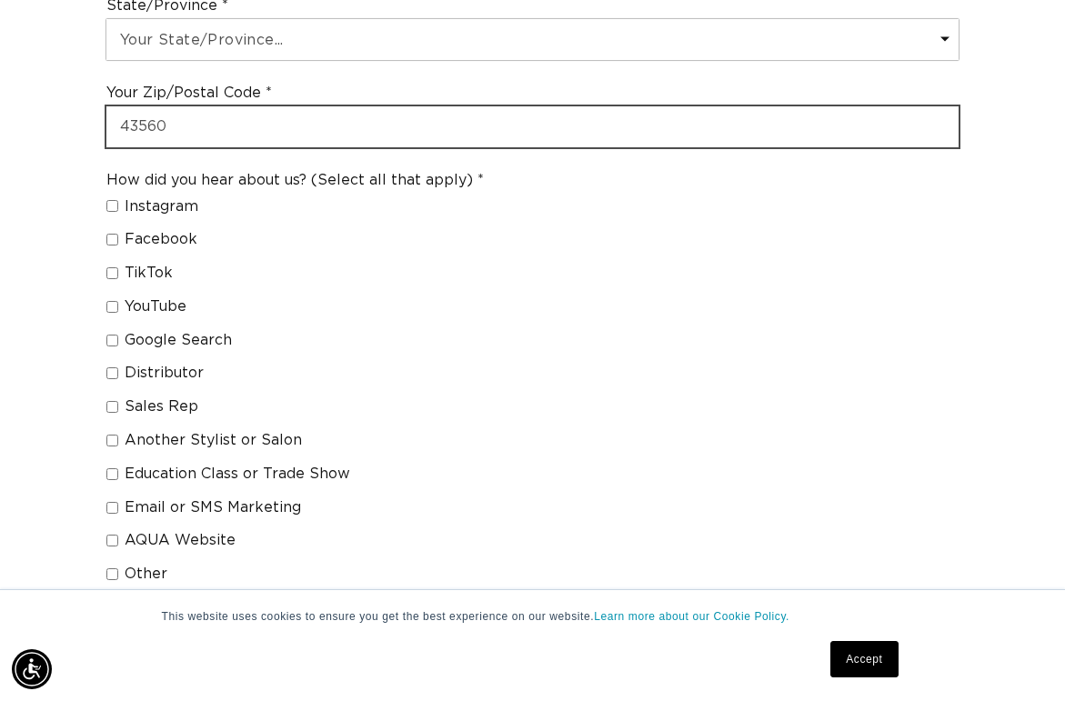
type input "43560"
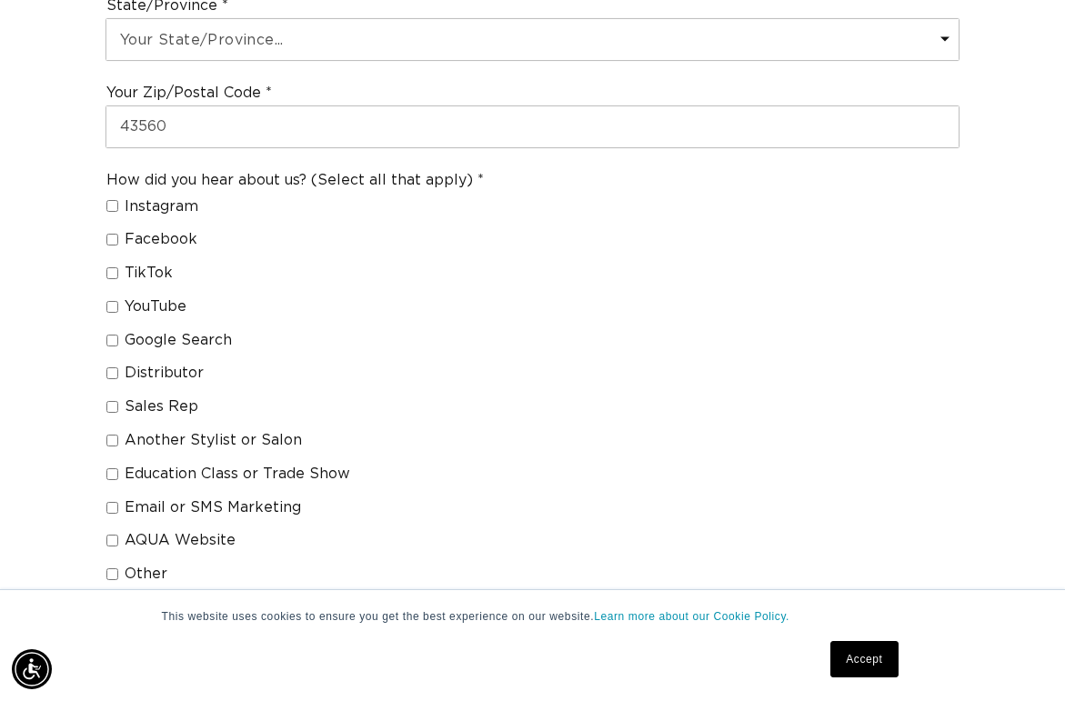
click at [113, 568] on input "Other" at bounding box center [112, 574] width 12 height 12
checkbox input "true"
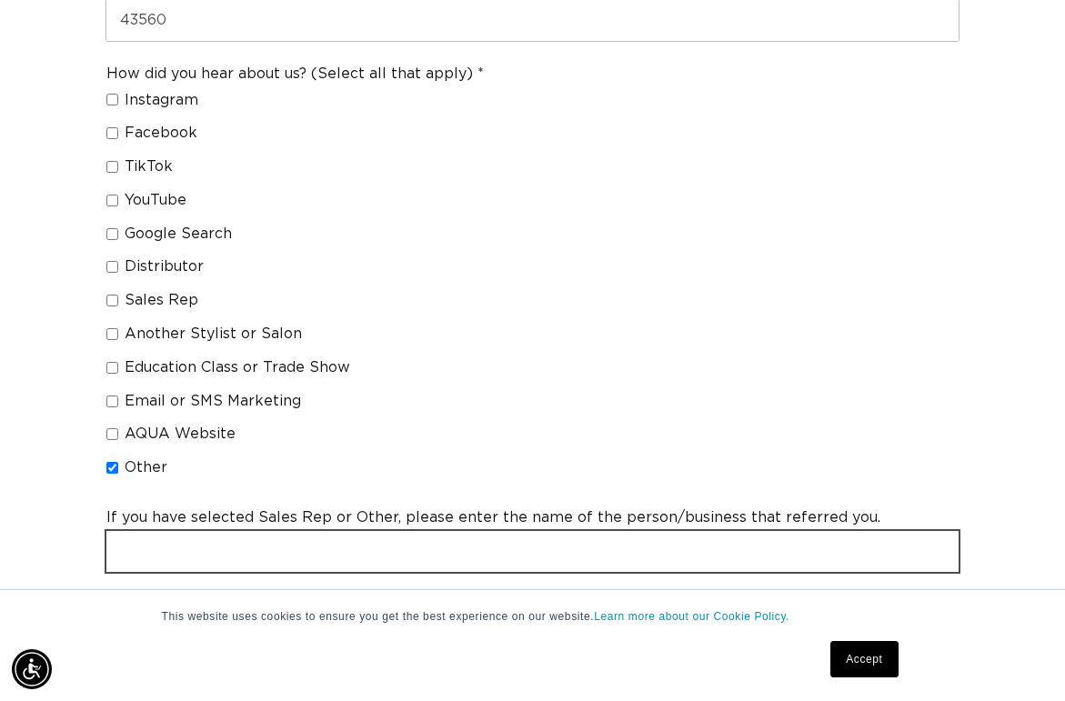
click at [155, 531] on input "text" at bounding box center [532, 551] width 852 height 41
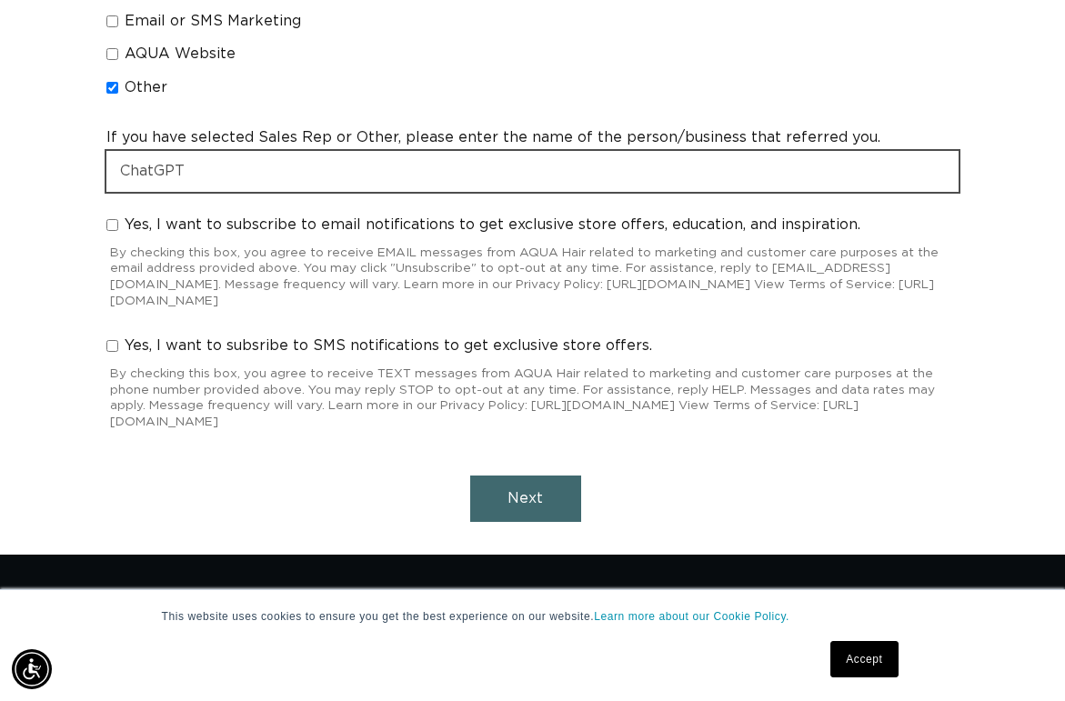
type input "ChatGPT"
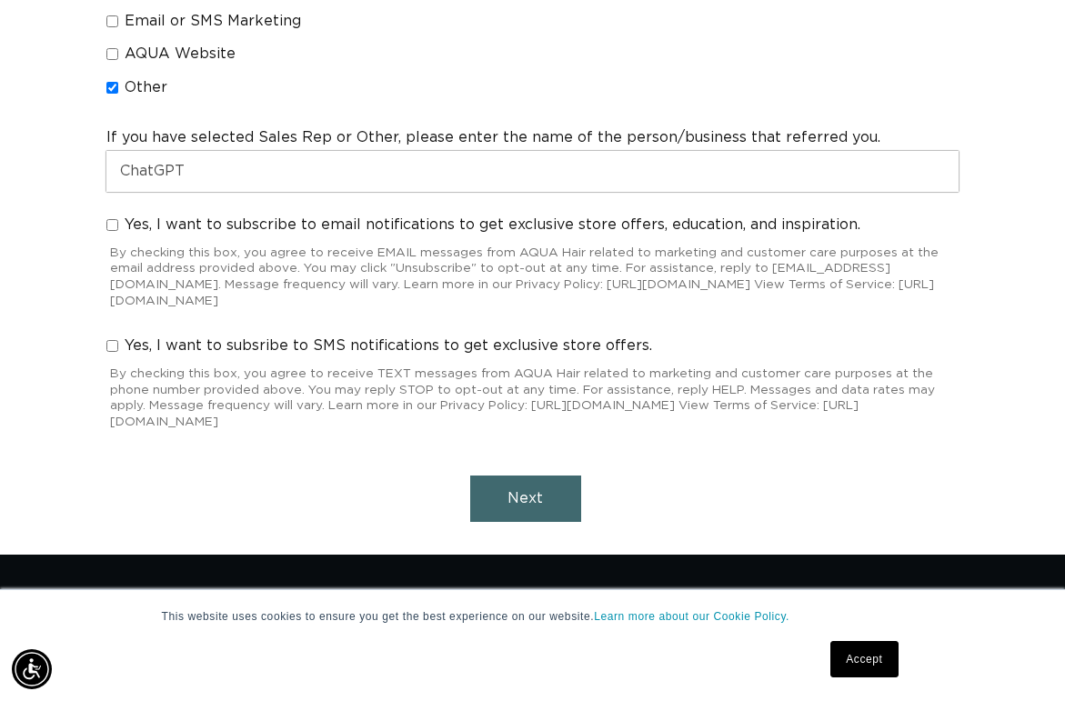
click at [500, 476] on button "Next" at bounding box center [525, 499] width 111 height 46
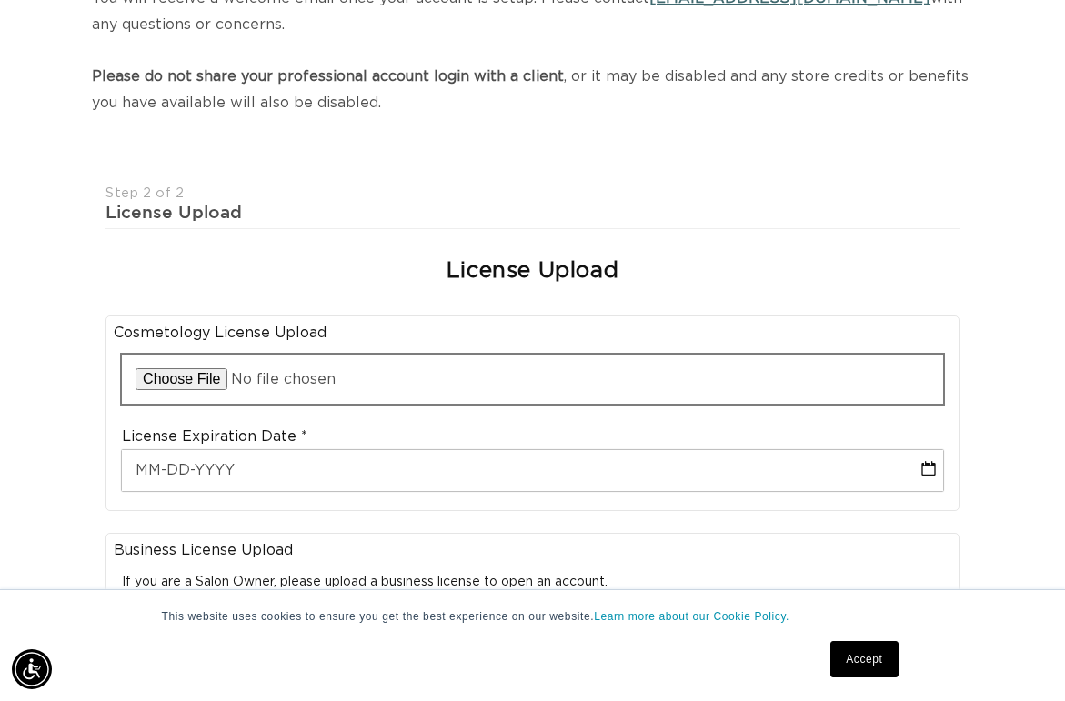
click at [196, 356] on input "file" at bounding box center [532, 379] width 821 height 49
type input "C:\fakepath\KB License.png"
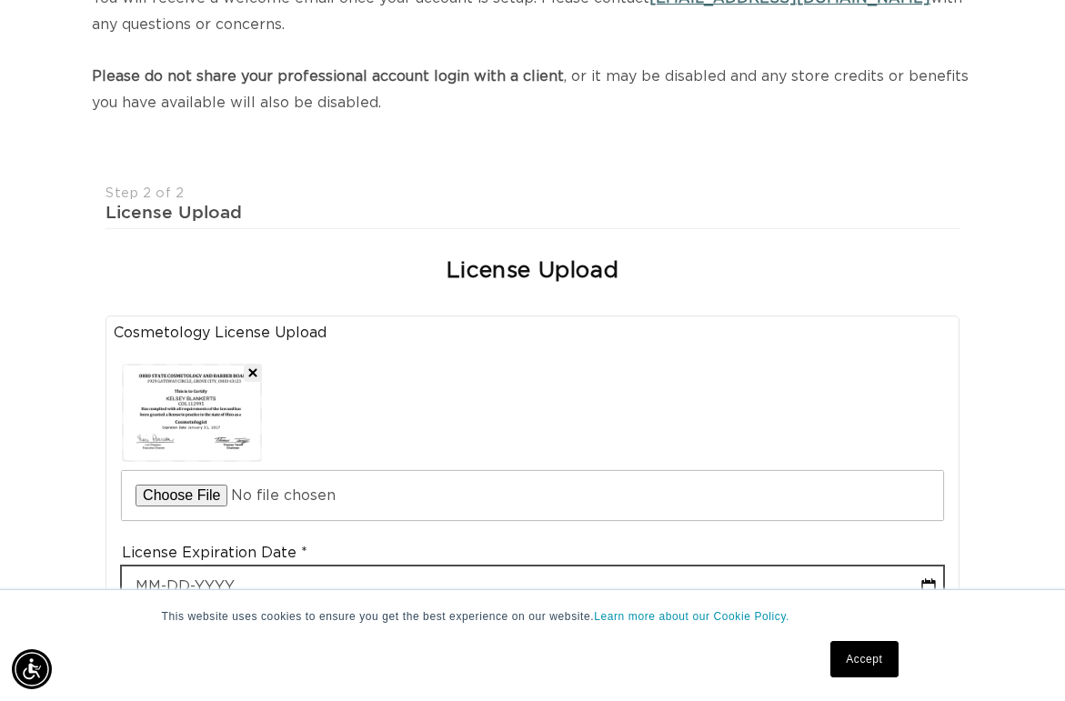
click at [249, 566] on input "text" at bounding box center [532, 586] width 821 height 41
select select "9"
type input "0"
select select "9"
type input "01"
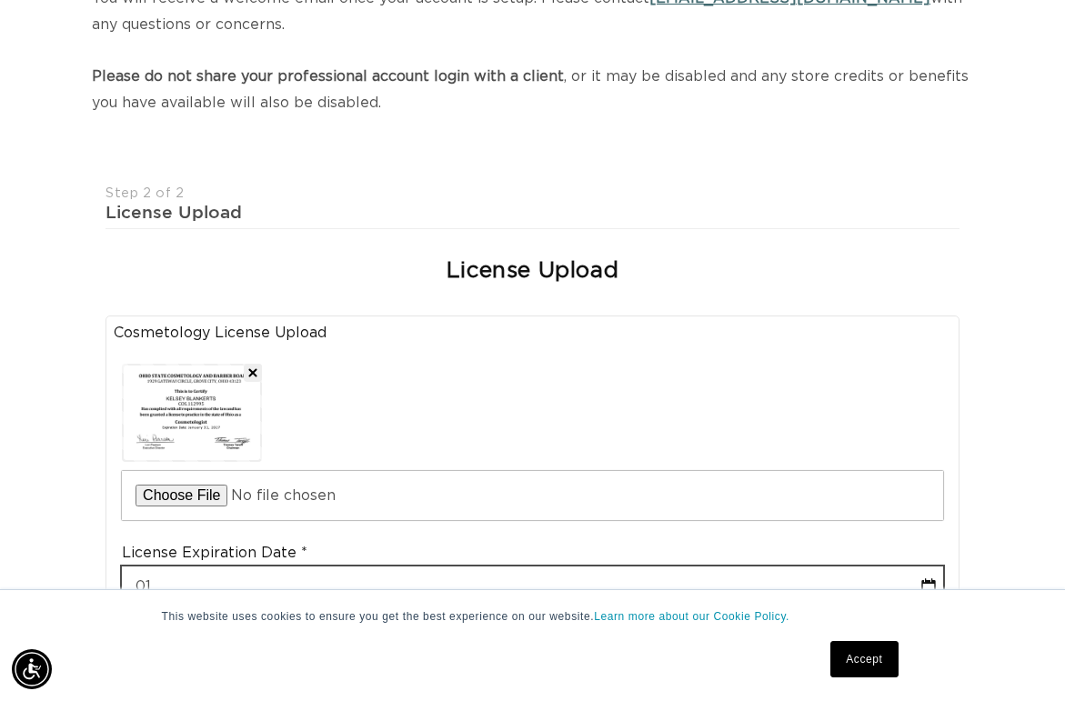
select select "9"
type input "01/"
select select "9"
type input "01/3"
select select "9"
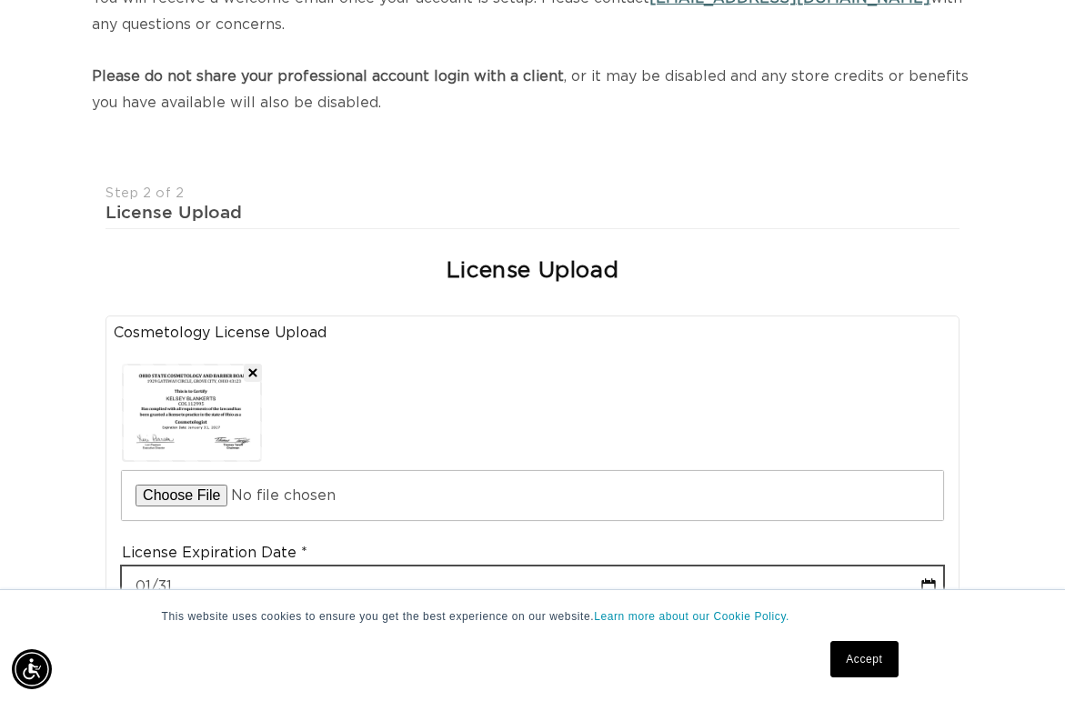
type input "01/31/"
select select "9"
type input "01/31/2"
select select "9"
type input "01/31/20"
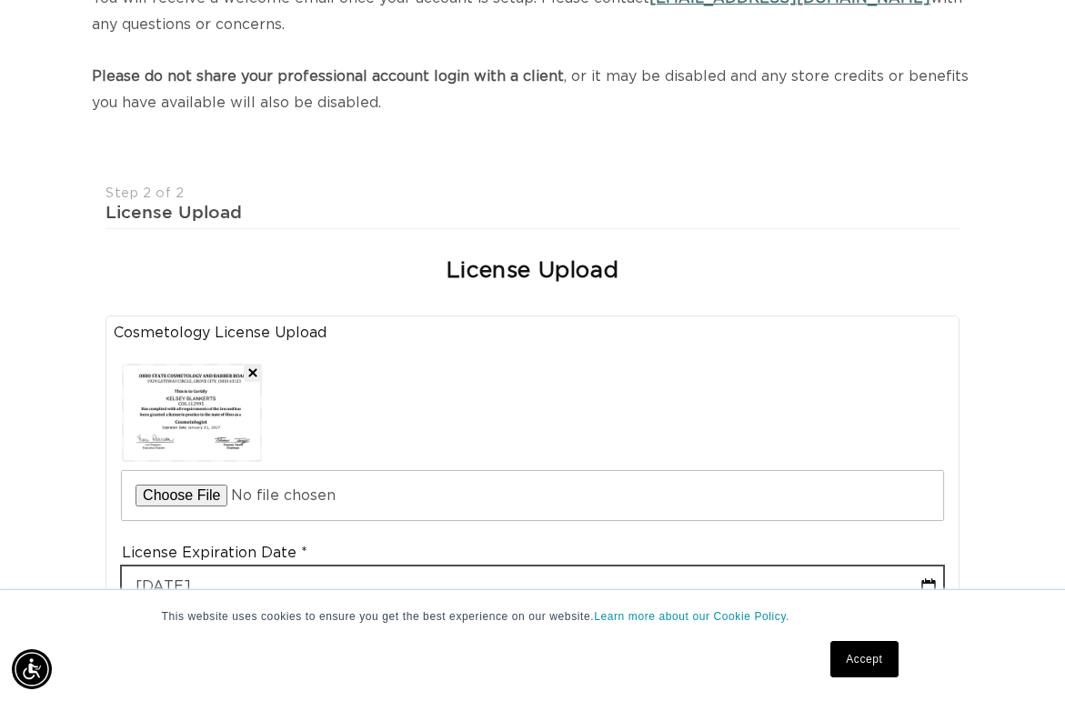
select select "9"
type input "01/31/202"
select select "9"
type input "01-31-2027"
select select "2027"
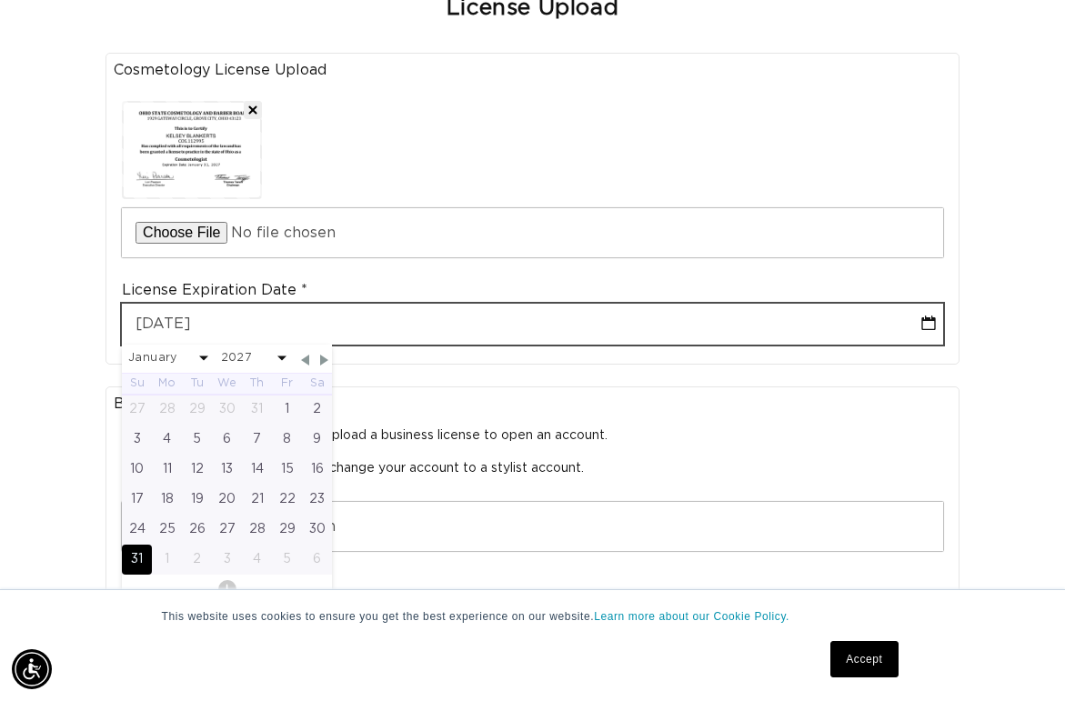
type input "01-31-2027"
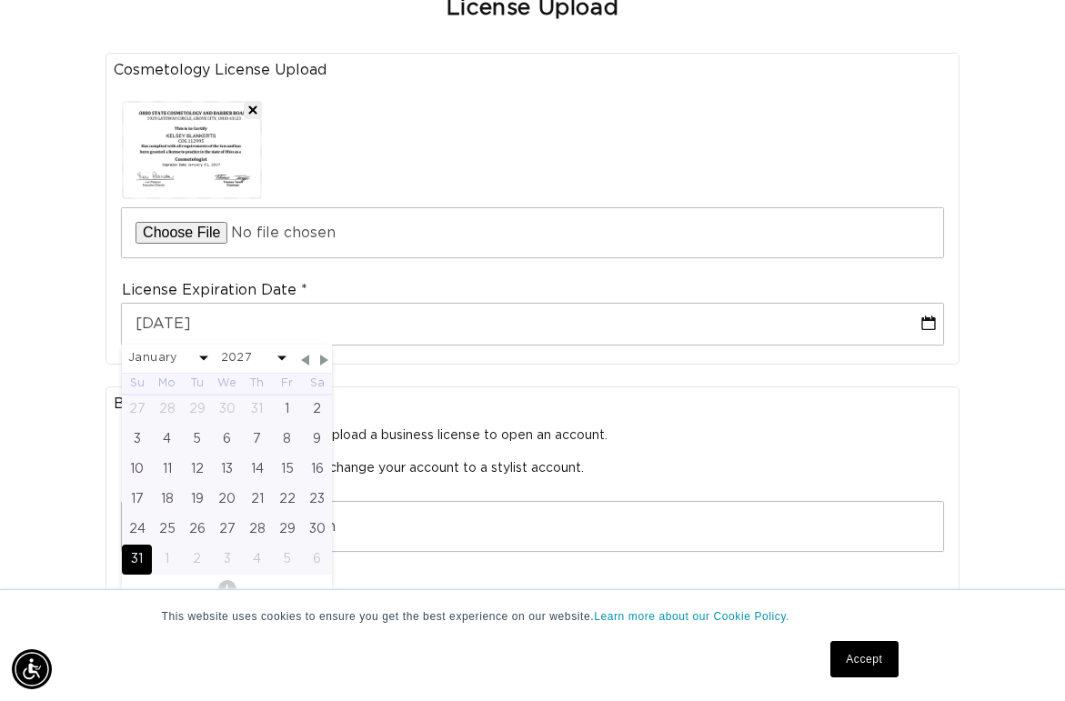
click at [140, 545] on div "31" at bounding box center [137, 560] width 30 height 30
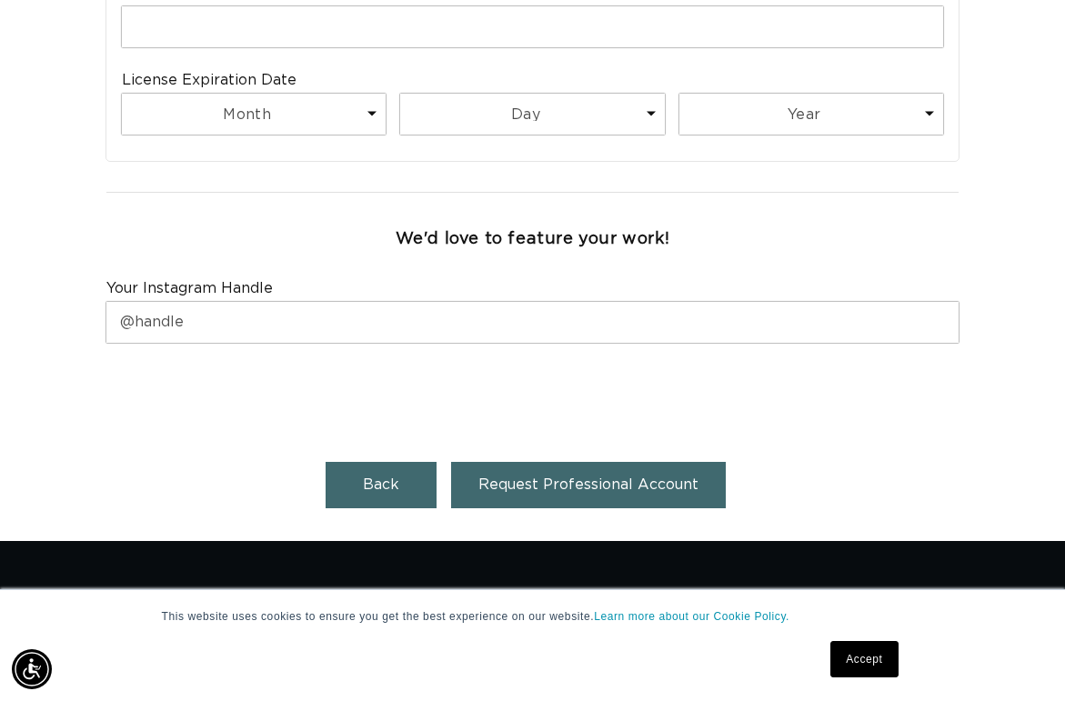
click at [419, 463] on button "Back" at bounding box center [380, 485] width 111 height 46
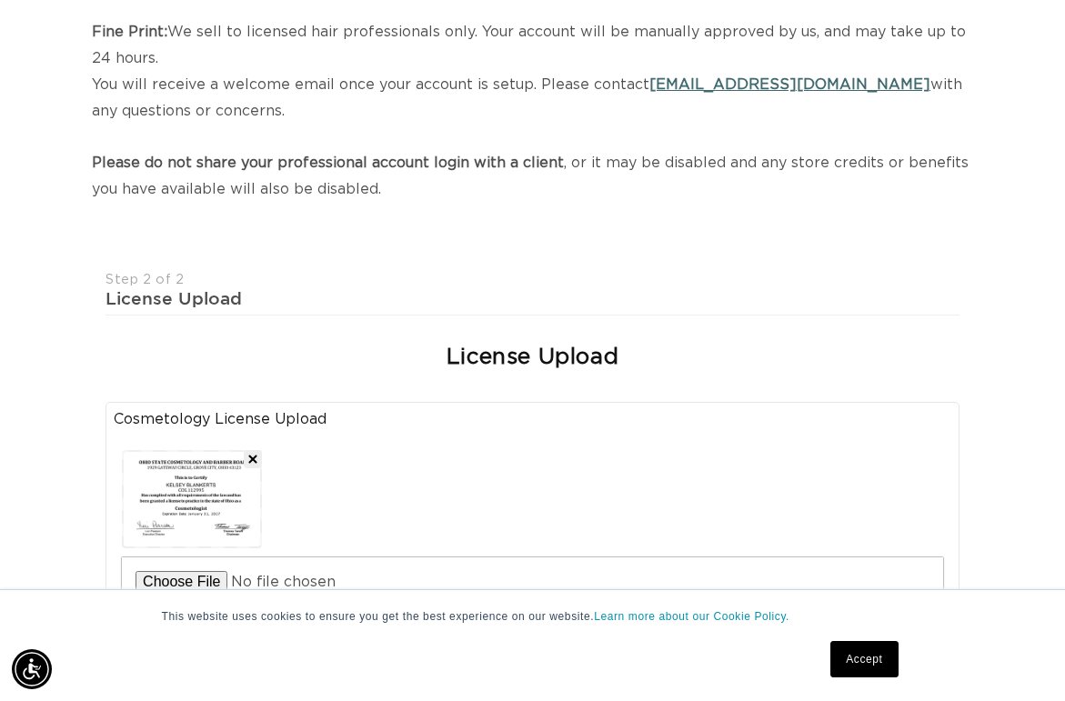
select select "US"
select select "[GEOGRAPHIC_DATA]"
select select "Ohio"
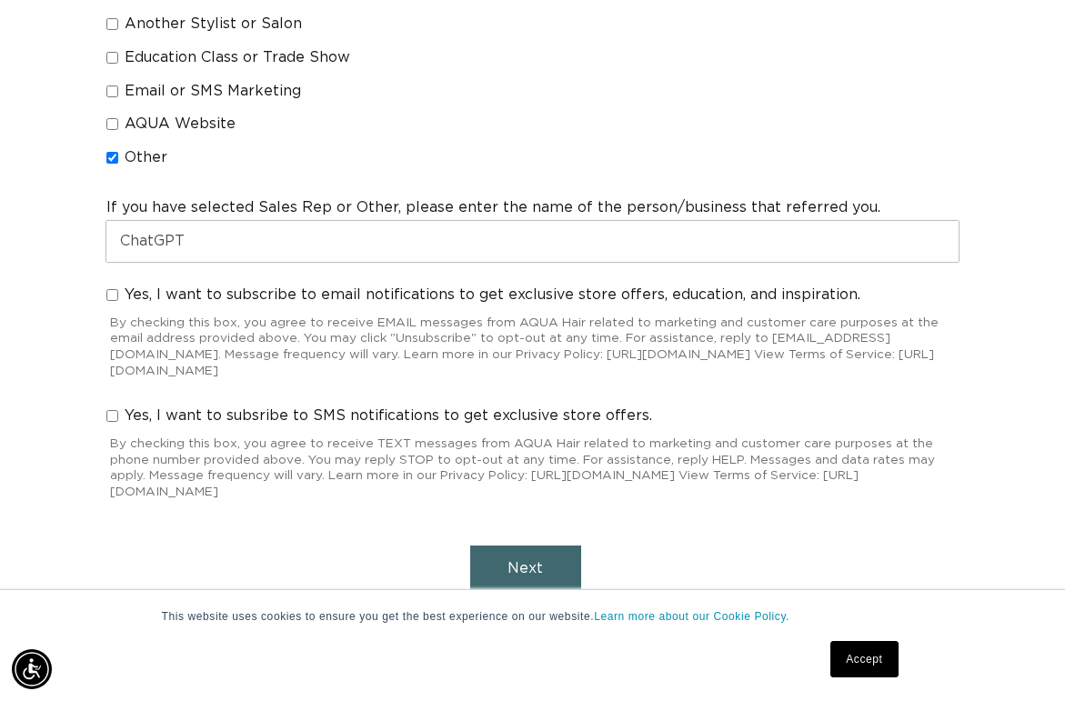
click at [514, 546] on button "Next" at bounding box center [525, 569] width 111 height 46
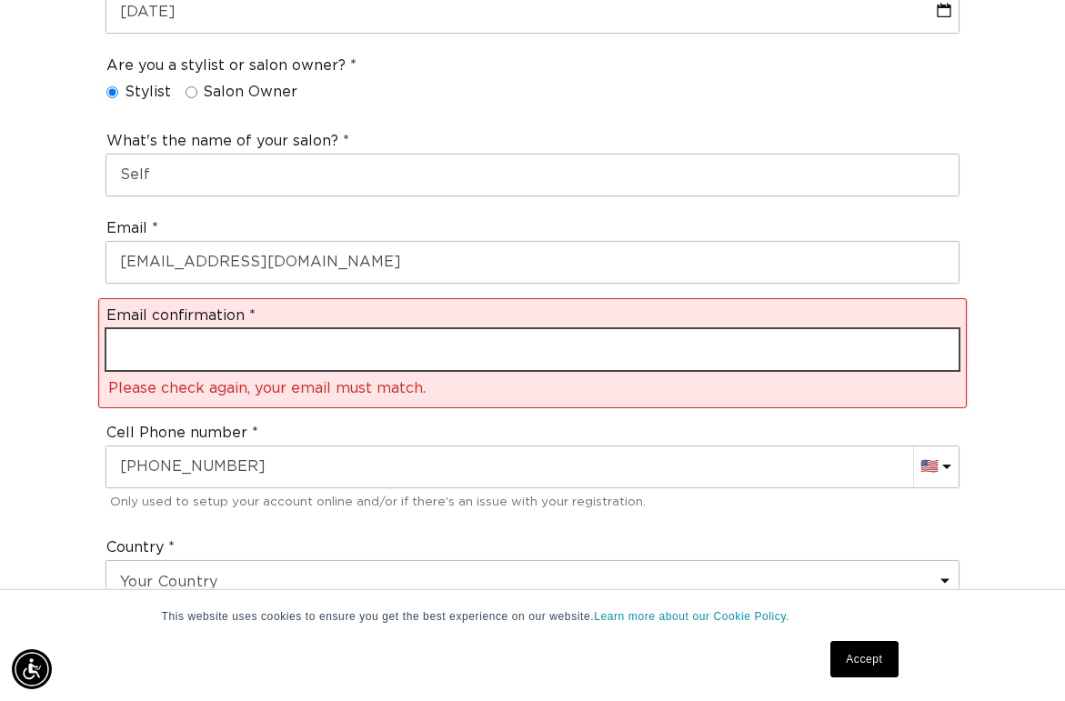
click at [396, 329] on input "email" at bounding box center [532, 349] width 852 height 41
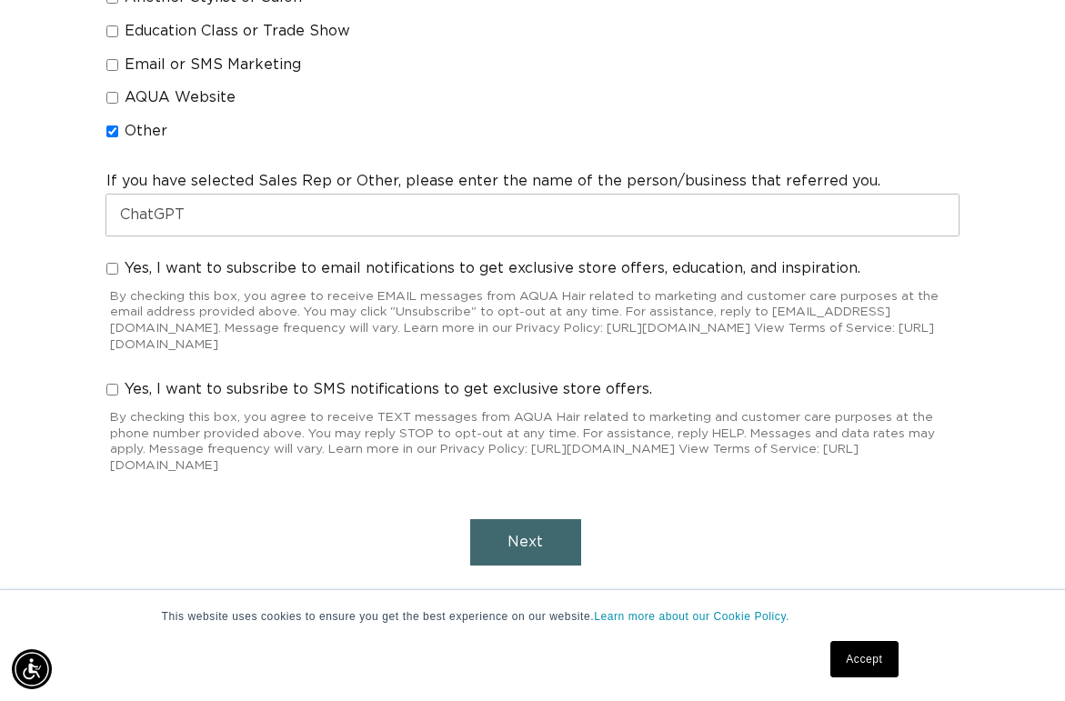
type input "blankertskelsey@gmail.com"
click at [502, 519] on button "Next" at bounding box center [525, 542] width 111 height 46
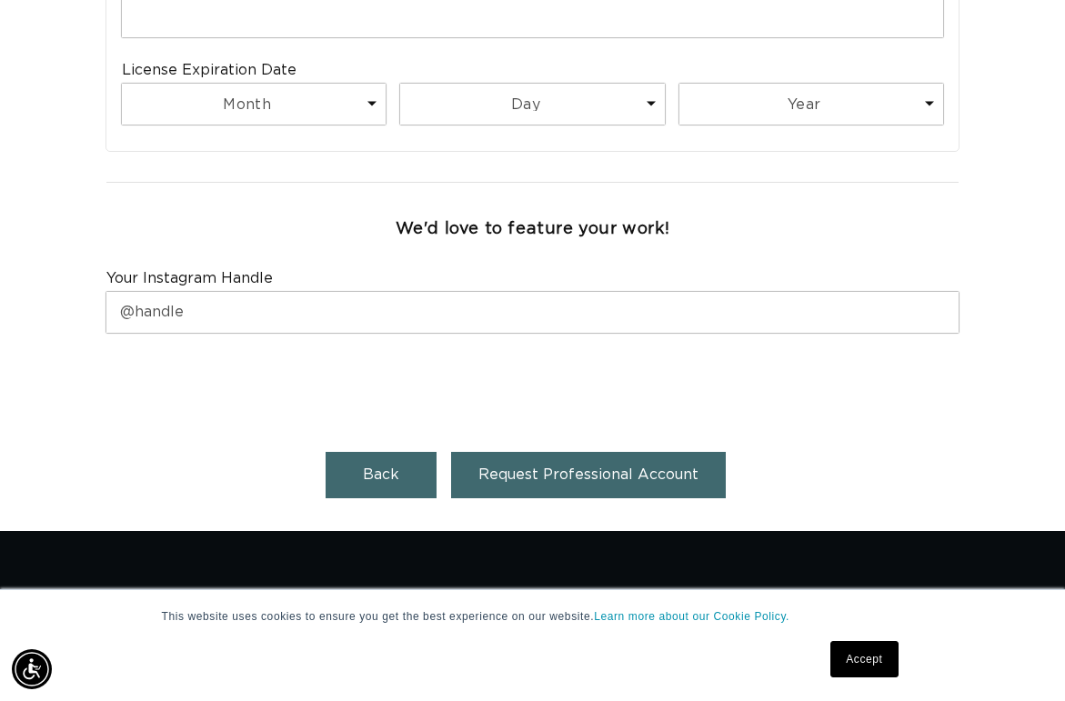
click at [546, 467] on span "Request Professional Account" at bounding box center [588, 474] width 220 height 15
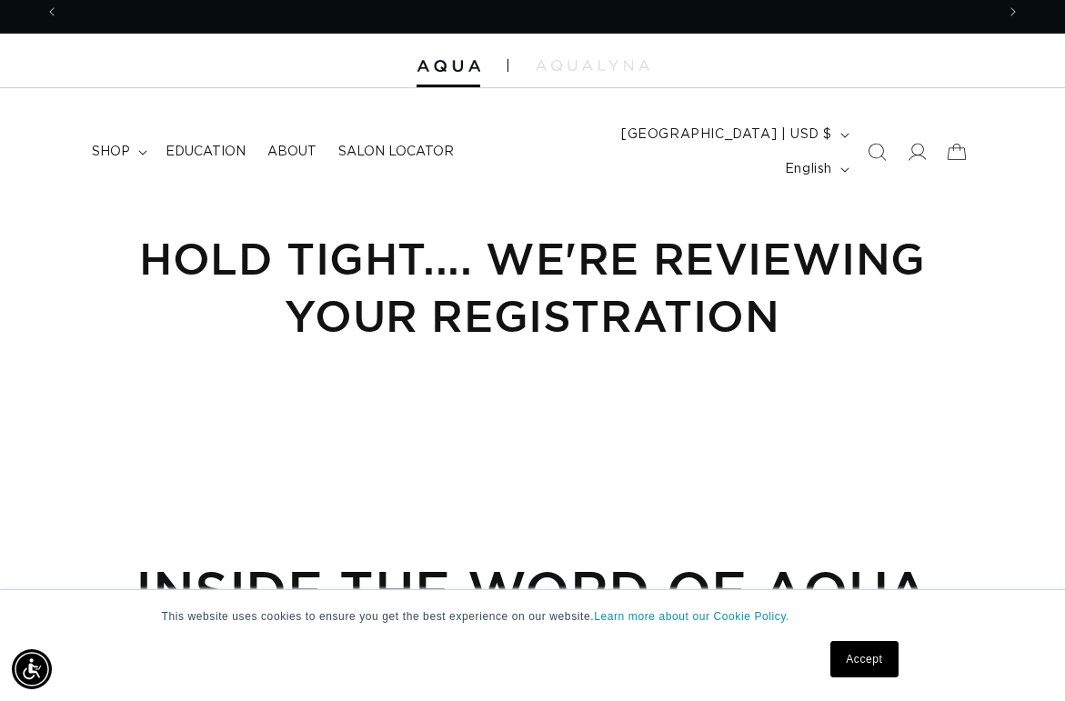
scroll to position [0, 936]
